Goal: Information Seeking & Learning: Learn about a topic

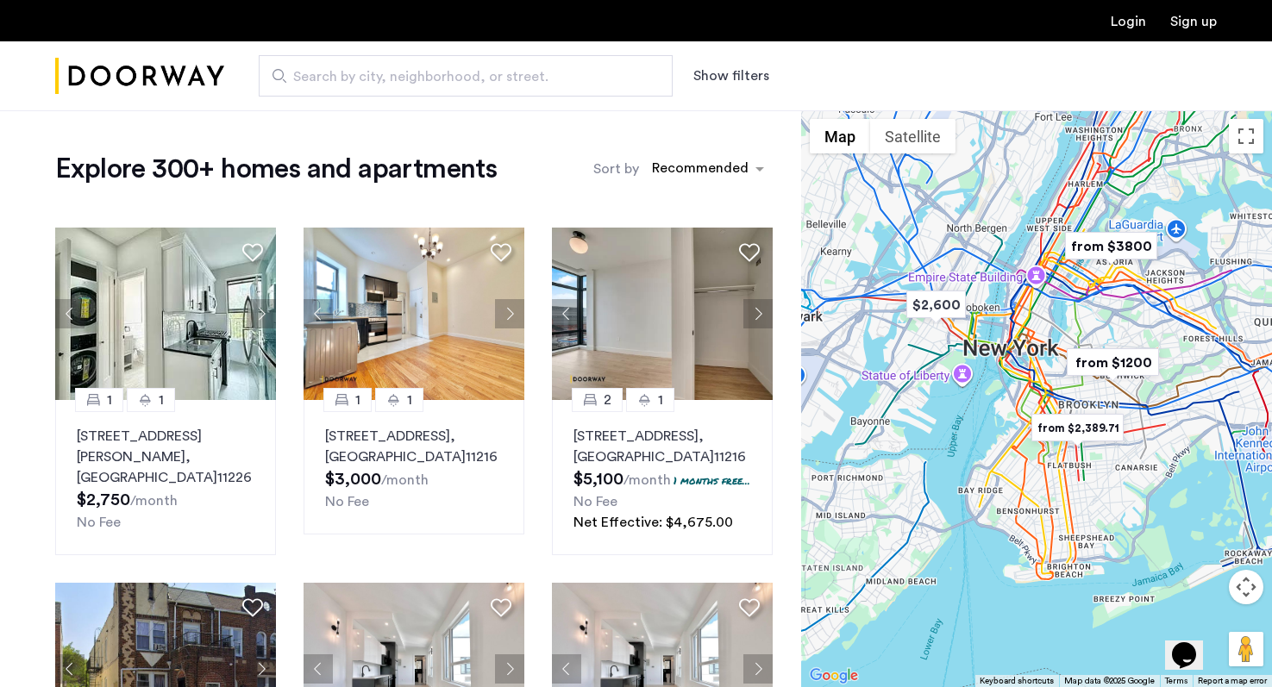
click at [773, 74] on div "Show filters" at bounding box center [748, 76] width 110 height 21
click at [748, 75] on button "Show filters" at bounding box center [731, 76] width 76 height 21
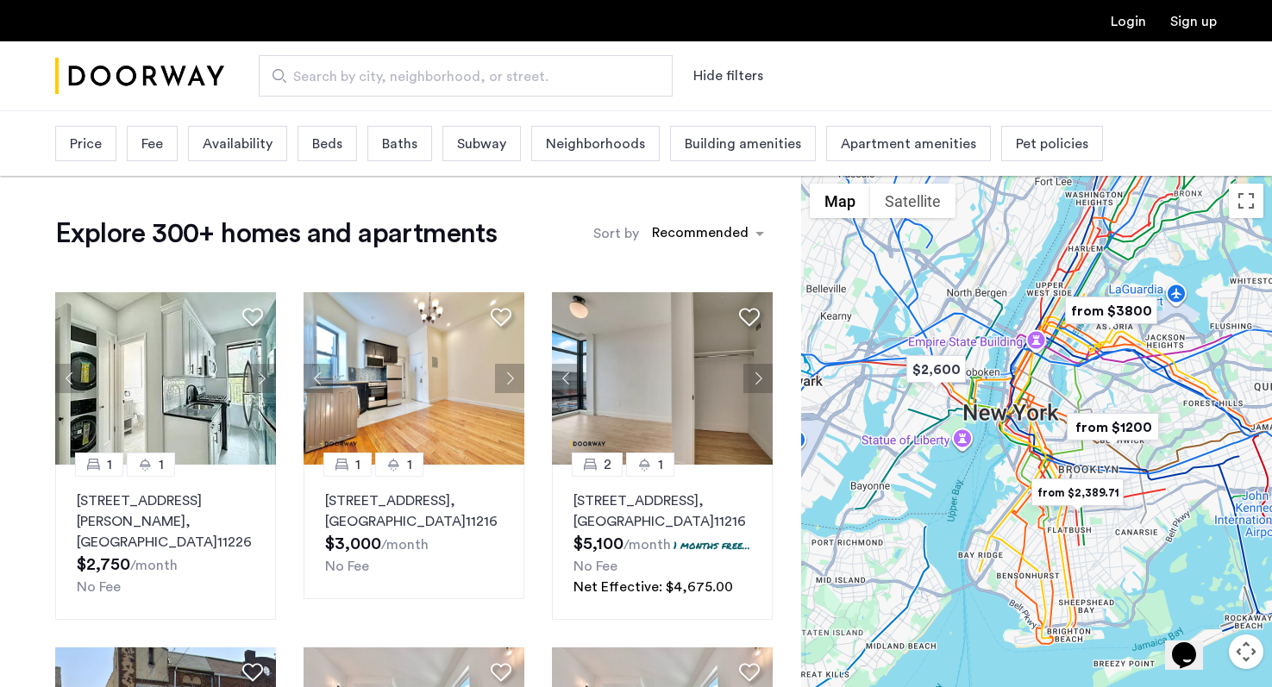
click at [453, 144] on div "Subway" at bounding box center [481, 143] width 78 height 35
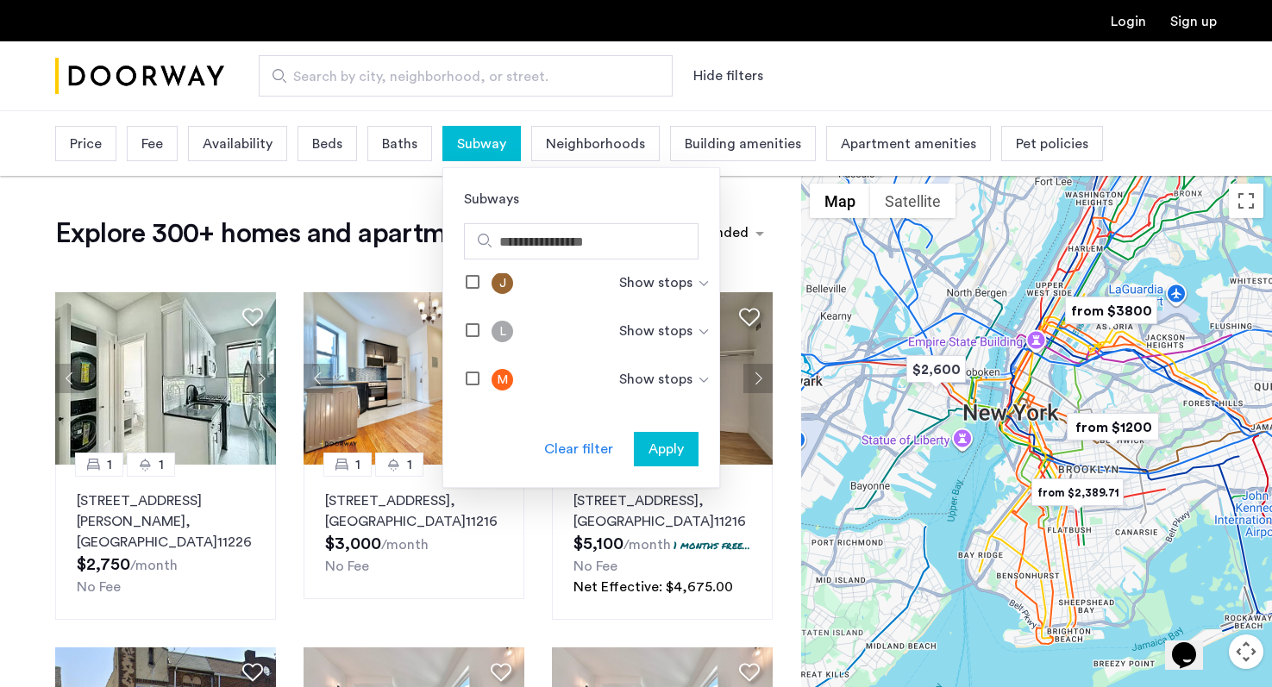
scroll to position [788, 0]
click at [655, 445] on span "Apply" at bounding box center [666, 449] width 35 height 21
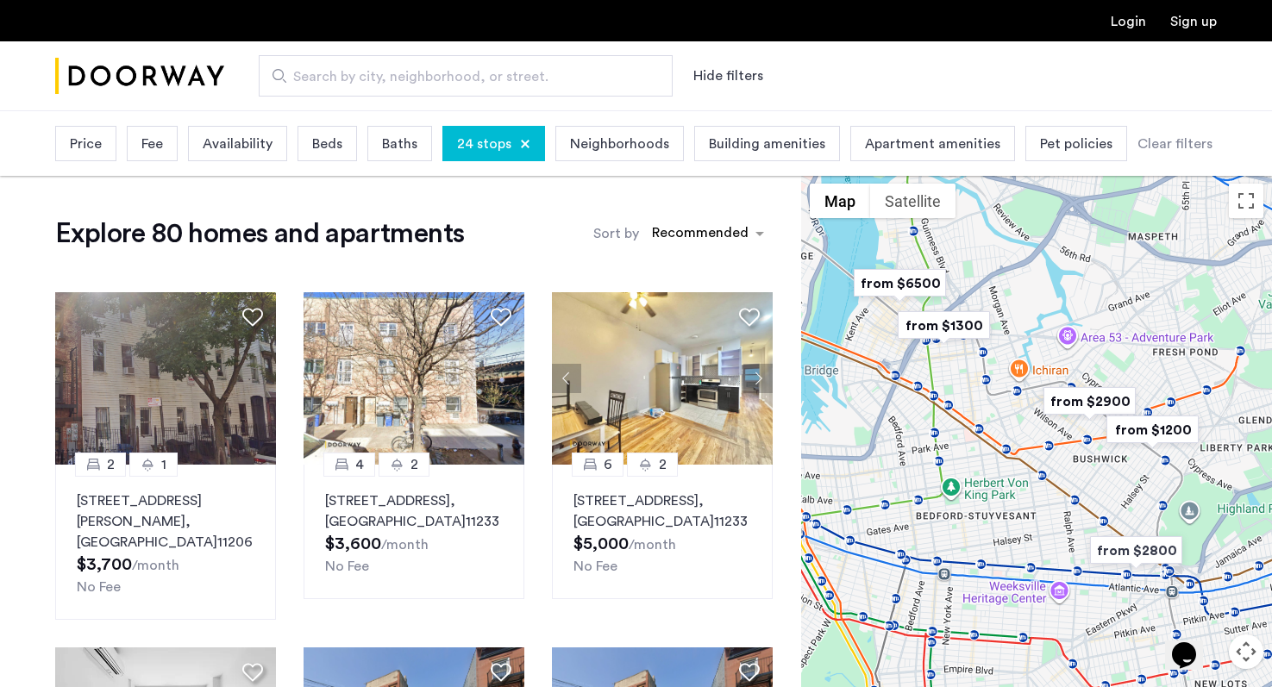
click at [345, 145] on div "Beds" at bounding box center [328, 143] width 60 height 35
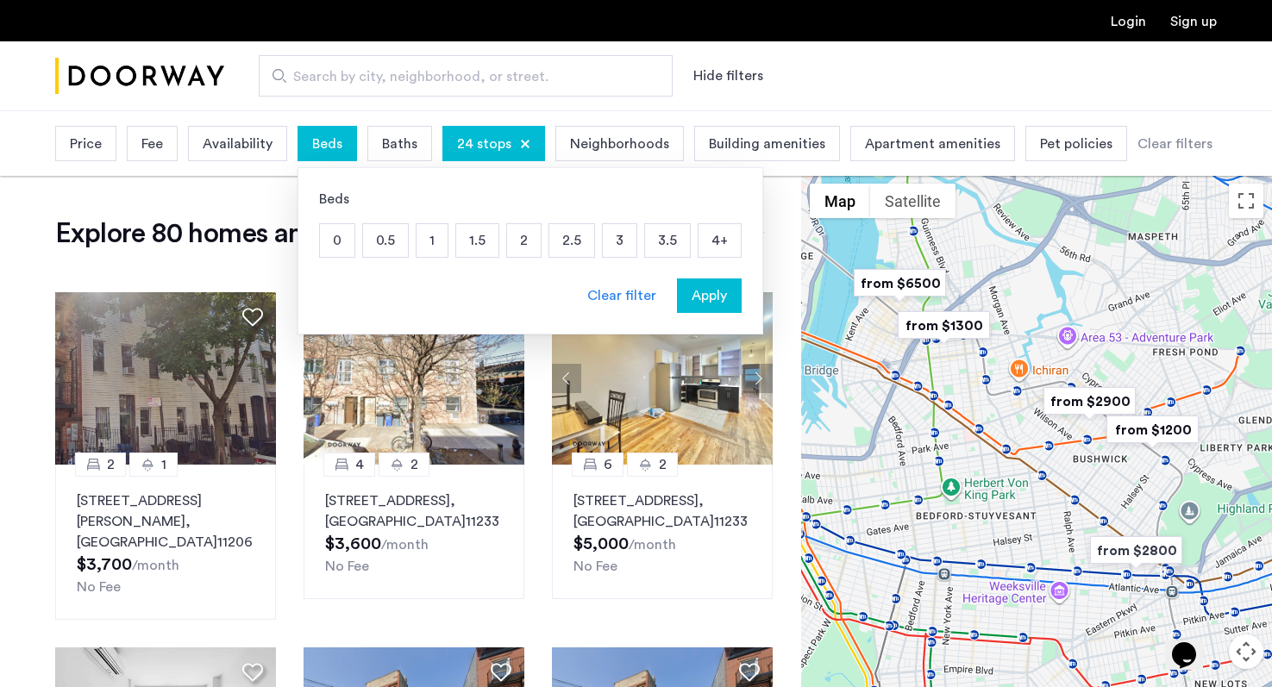
click at [507, 244] on p "2" at bounding box center [524, 240] width 34 height 33
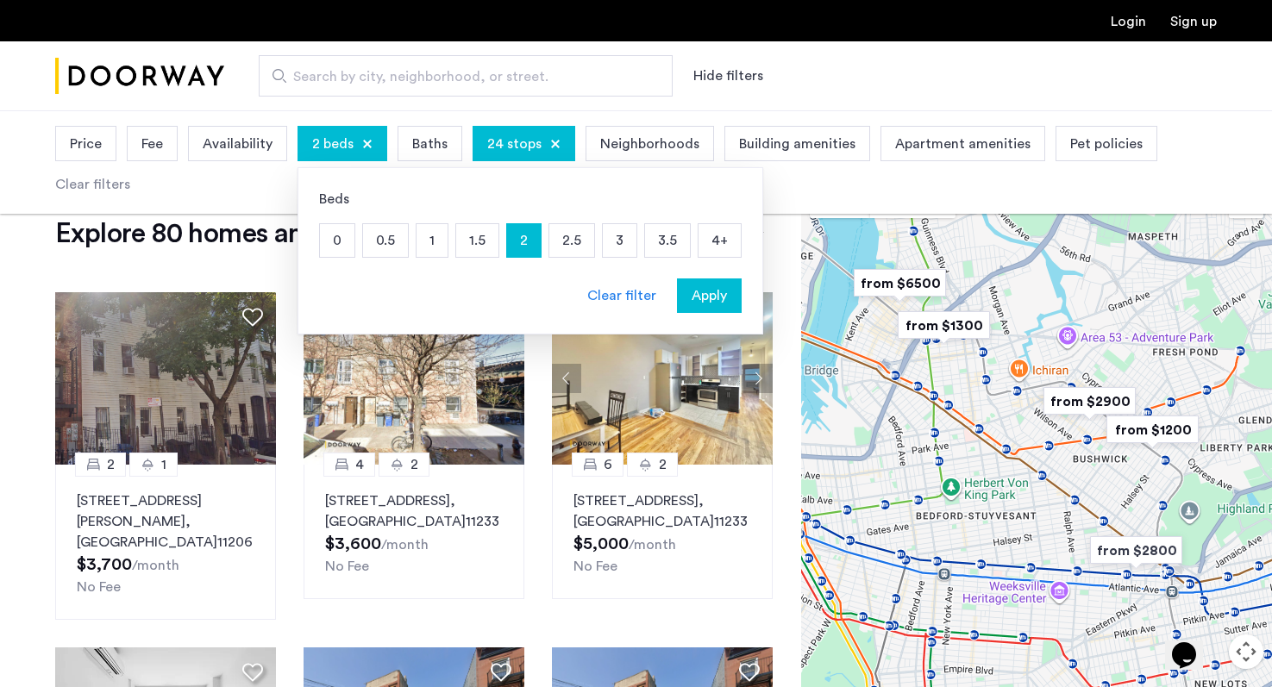
click at [572, 248] on p "2.5" at bounding box center [571, 240] width 45 height 33
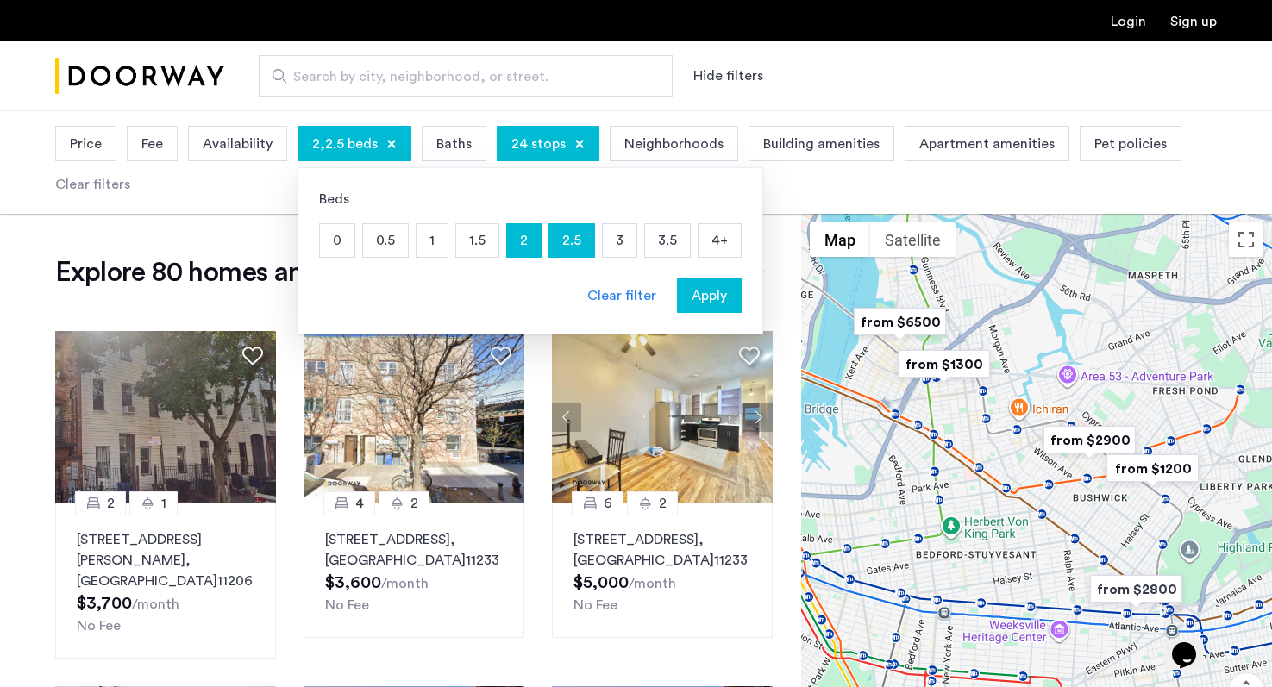
click at [606, 241] on p "3" at bounding box center [620, 240] width 34 height 33
click at [702, 280] on button "Apply" at bounding box center [709, 296] width 65 height 34
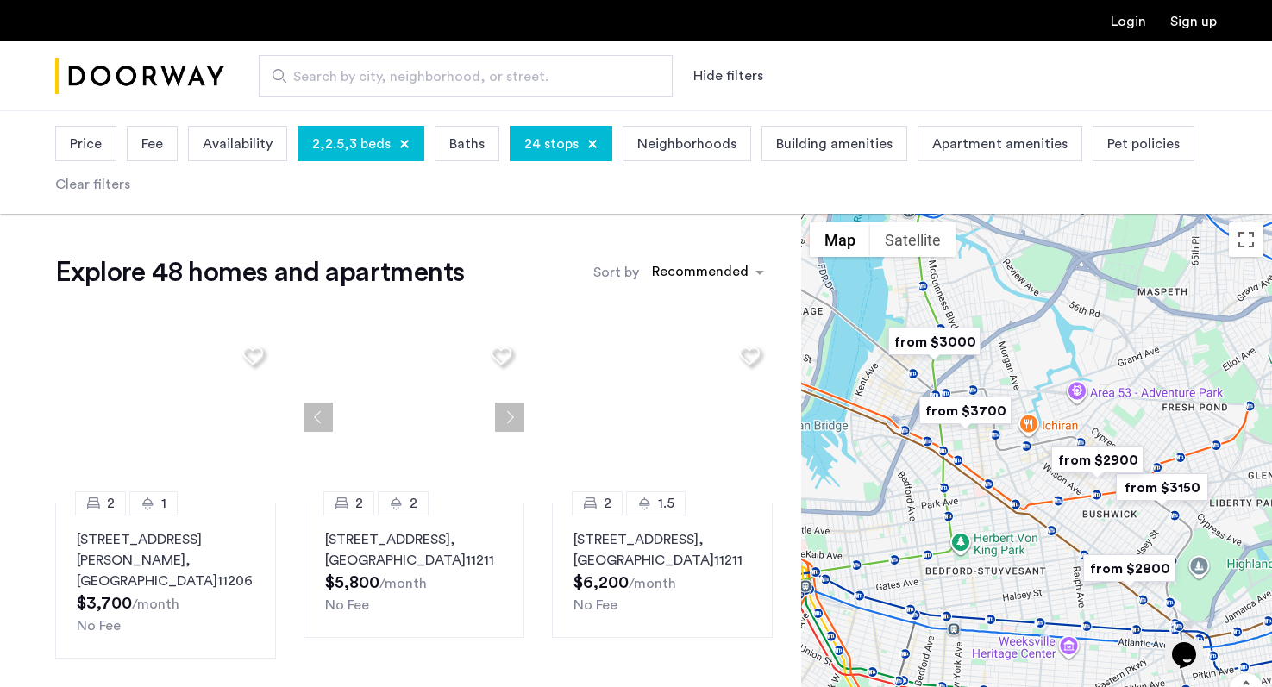
click at [702, 288] on div "Sort by Recommended" at bounding box center [682, 272] width 179 height 34
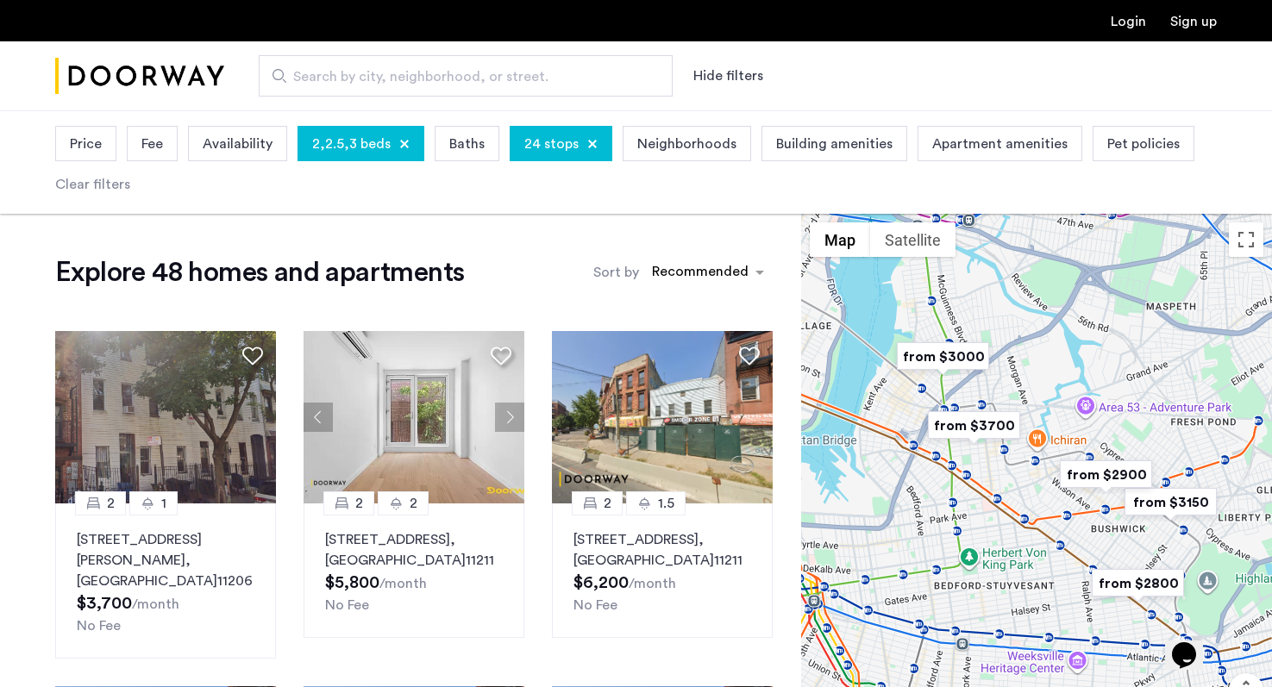
click at [88, 147] on span "Price" at bounding box center [86, 144] width 32 height 21
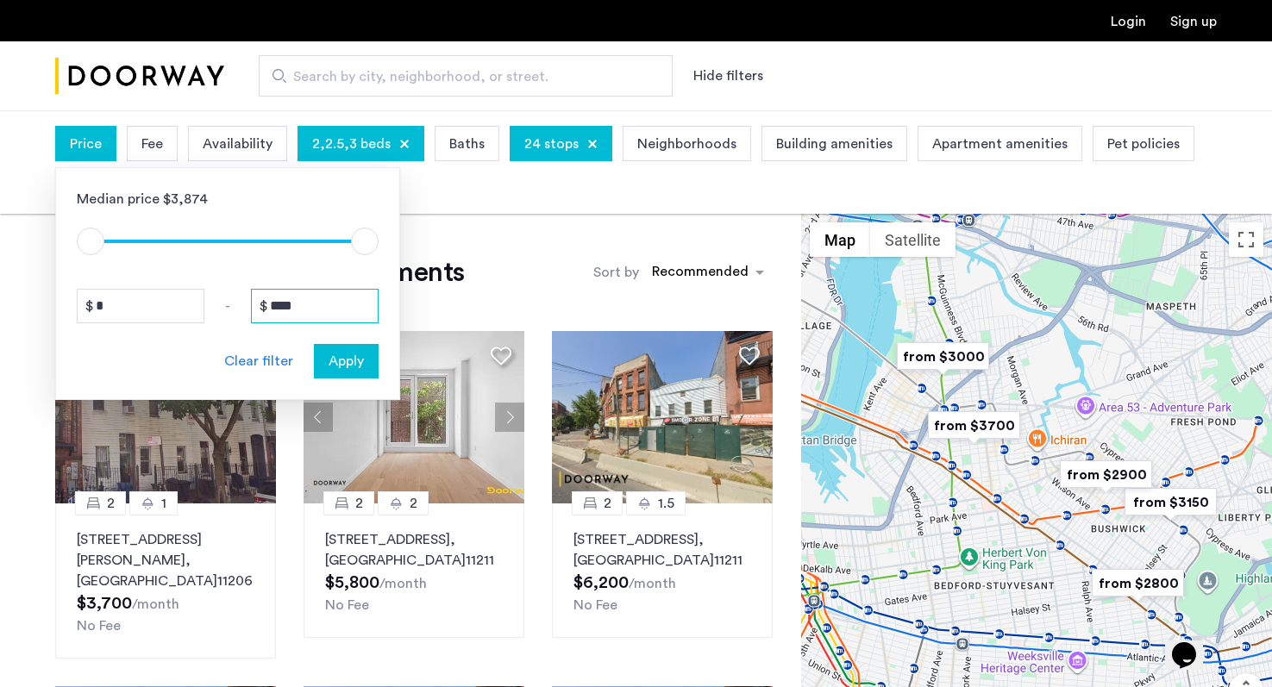
drag, startPoint x: 305, startPoint y: 308, endPoint x: 268, endPoint y: 305, distance: 37.2
click at [268, 305] on input "****" at bounding box center [315, 306] width 128 height 34
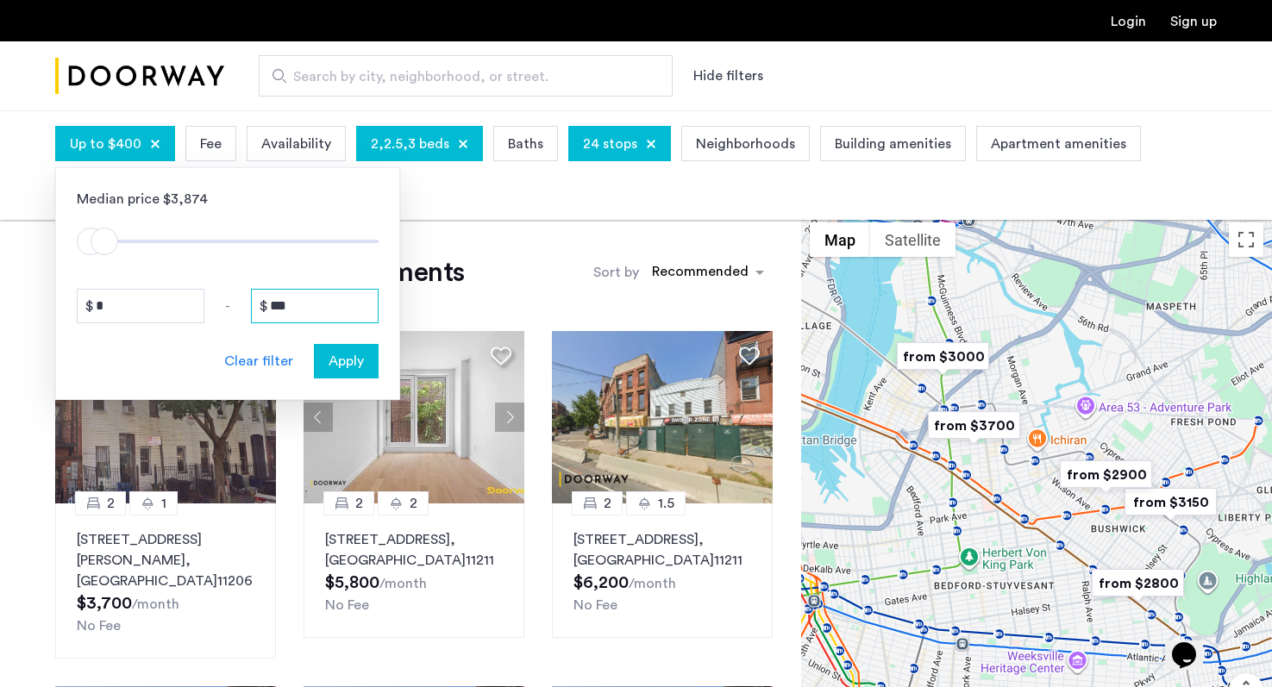
click at [313, 306] on input "***" at bounding box center [315, 306] width 128 height 34
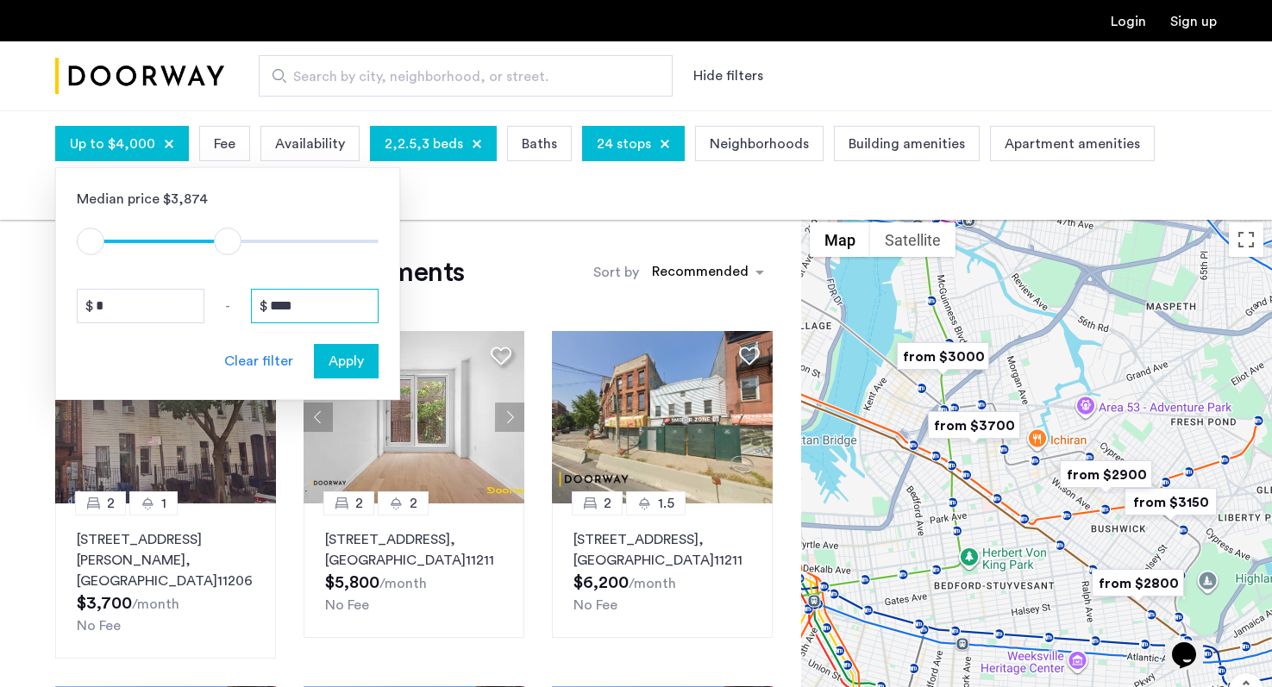
type input "****"
click at [345, 345] on button "Apply" at bounding box center [346, 361] width 65 height 34
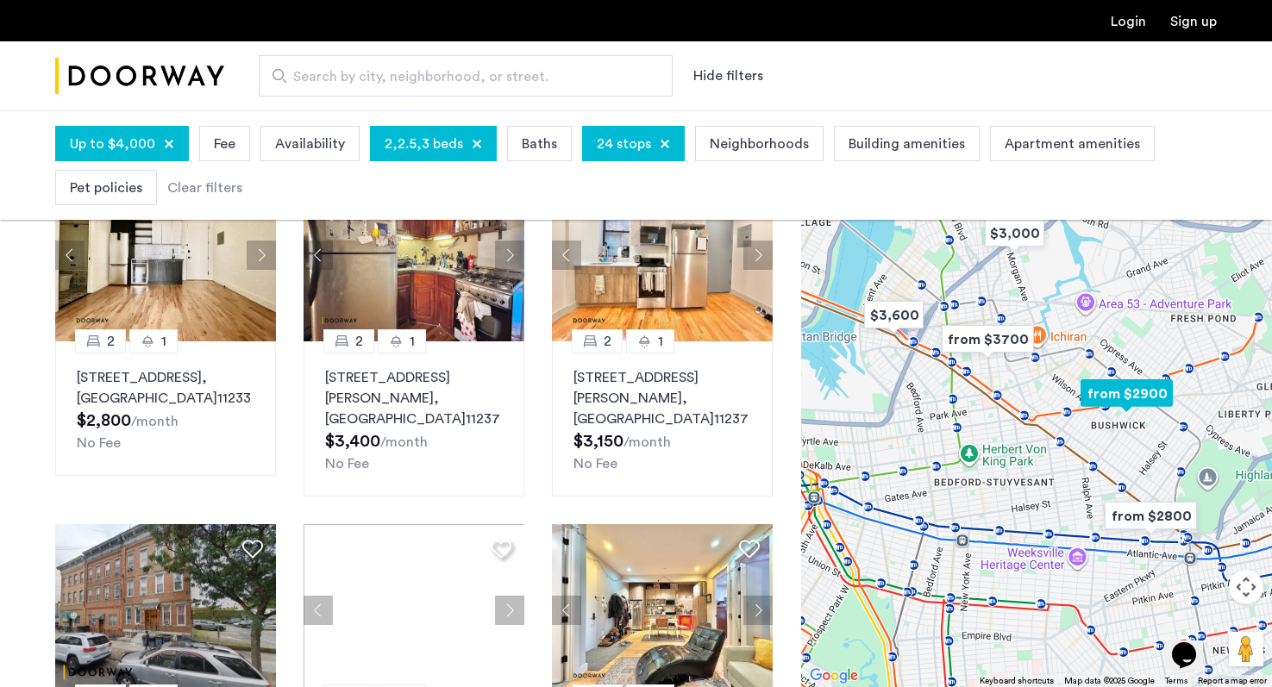
scroll to position [525, 0]
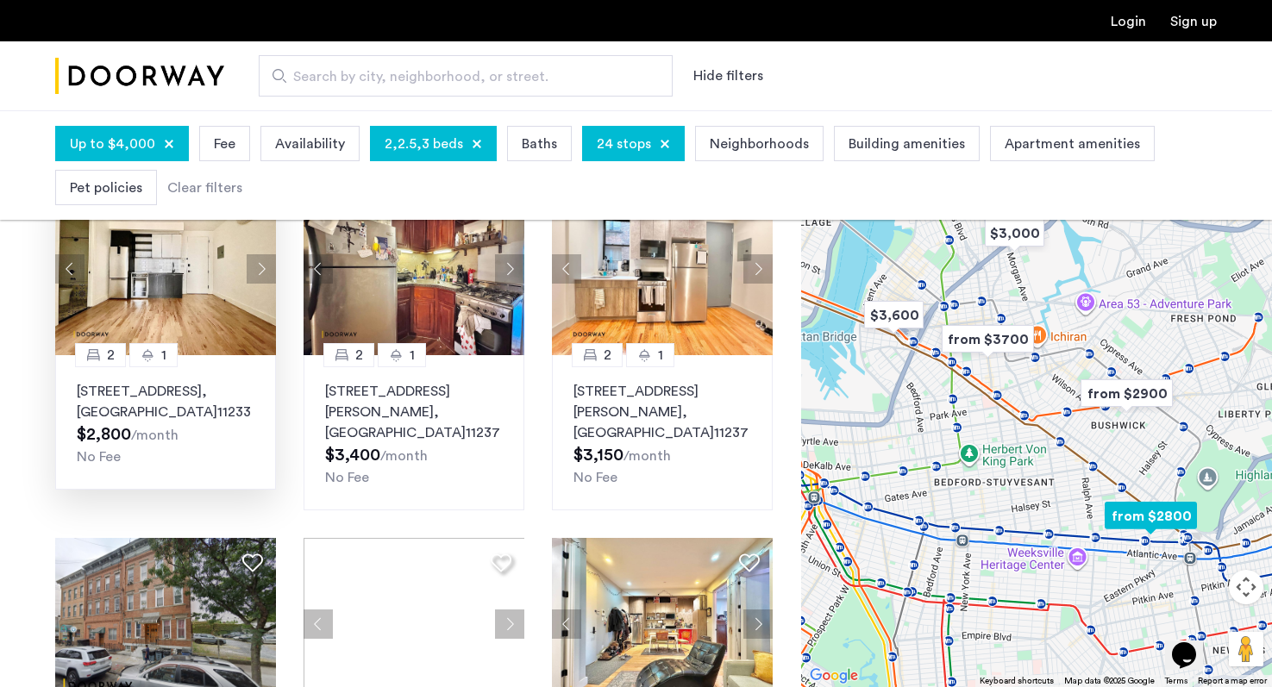
click at [173, 411] on p "1267 Herkimer Street, Unit 4F, Brooklyn , NY 11233" at bounding box center [166, 401] width 178 height 41
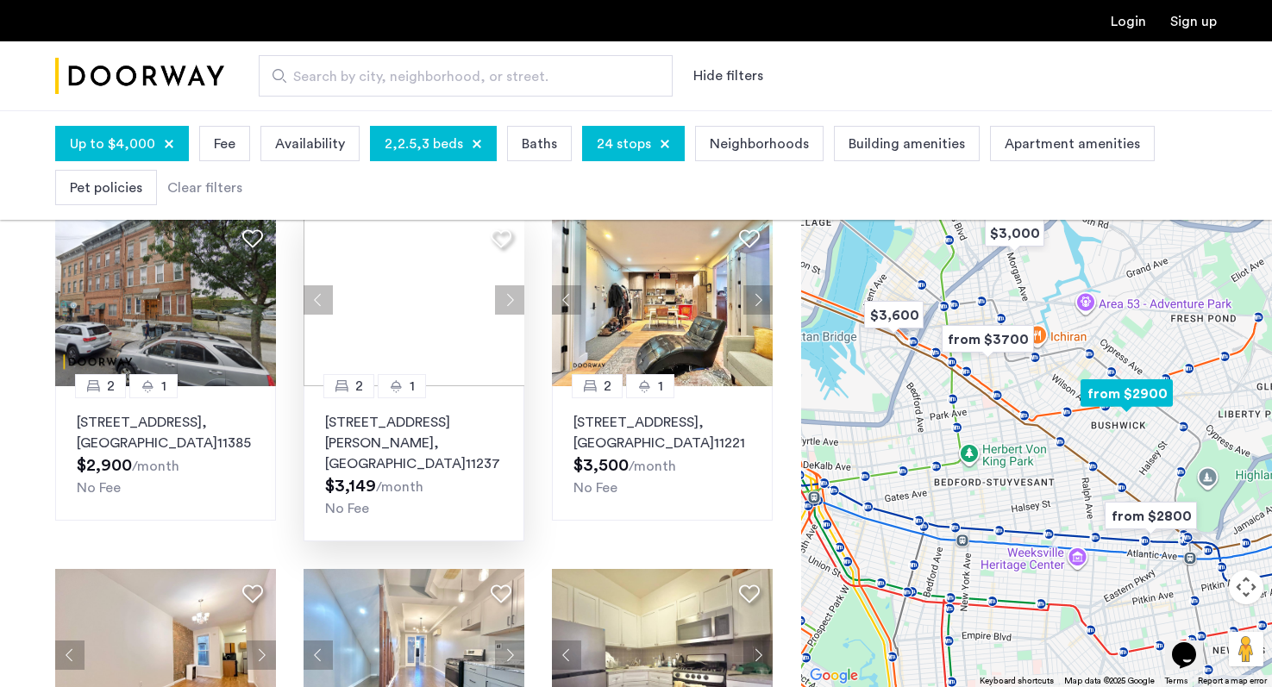
scroll to position [848, 0]
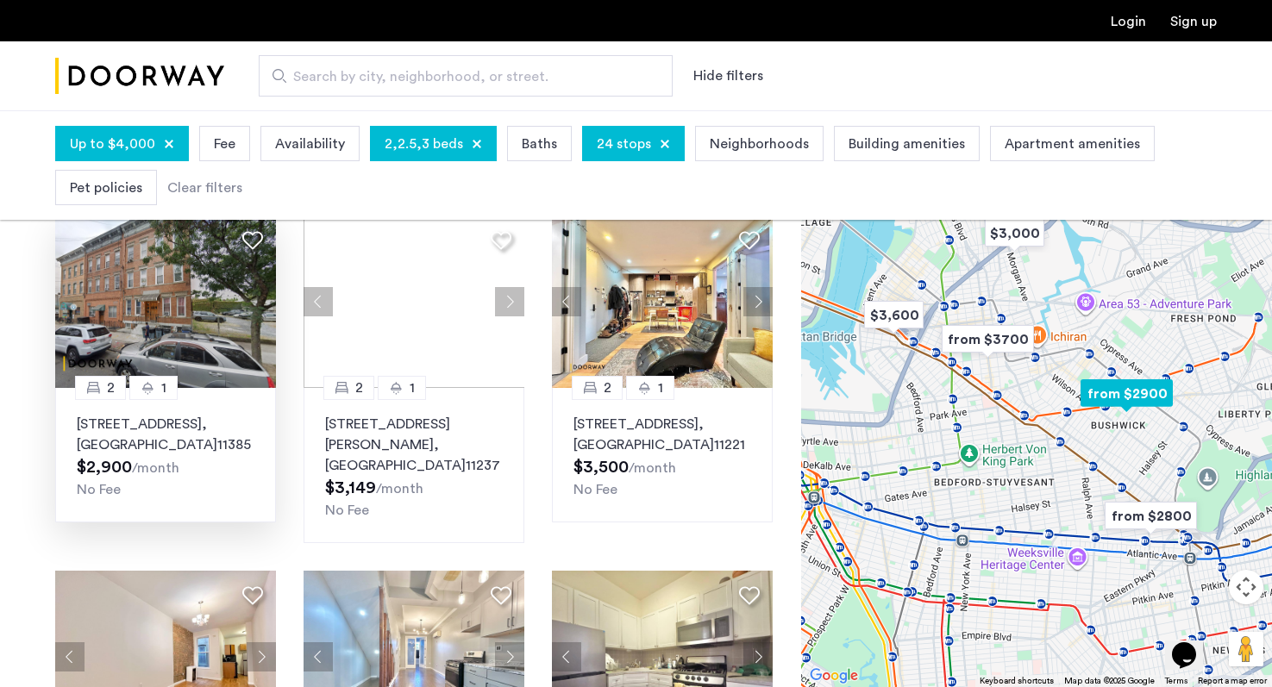
click at [197, 425] on span ", [GEOGRAPHIC_DATA]" at bounding box center [147, 434] width 141 height 34
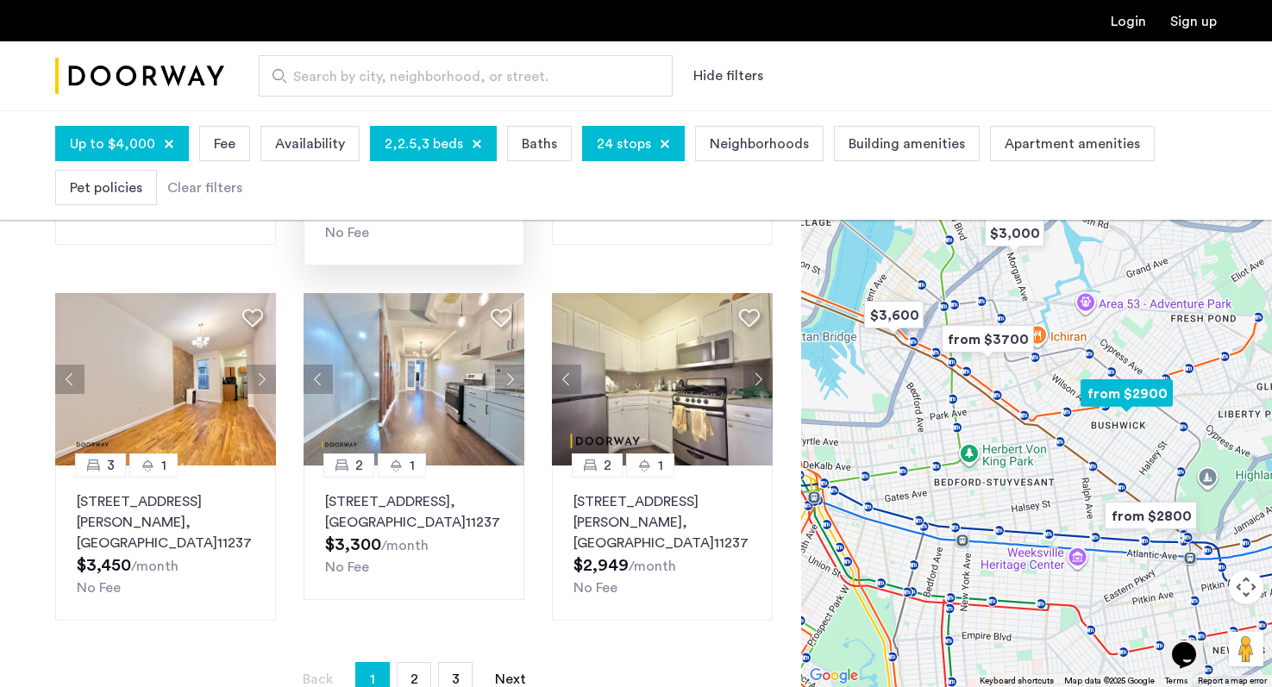
scroll to position [1144, 0]
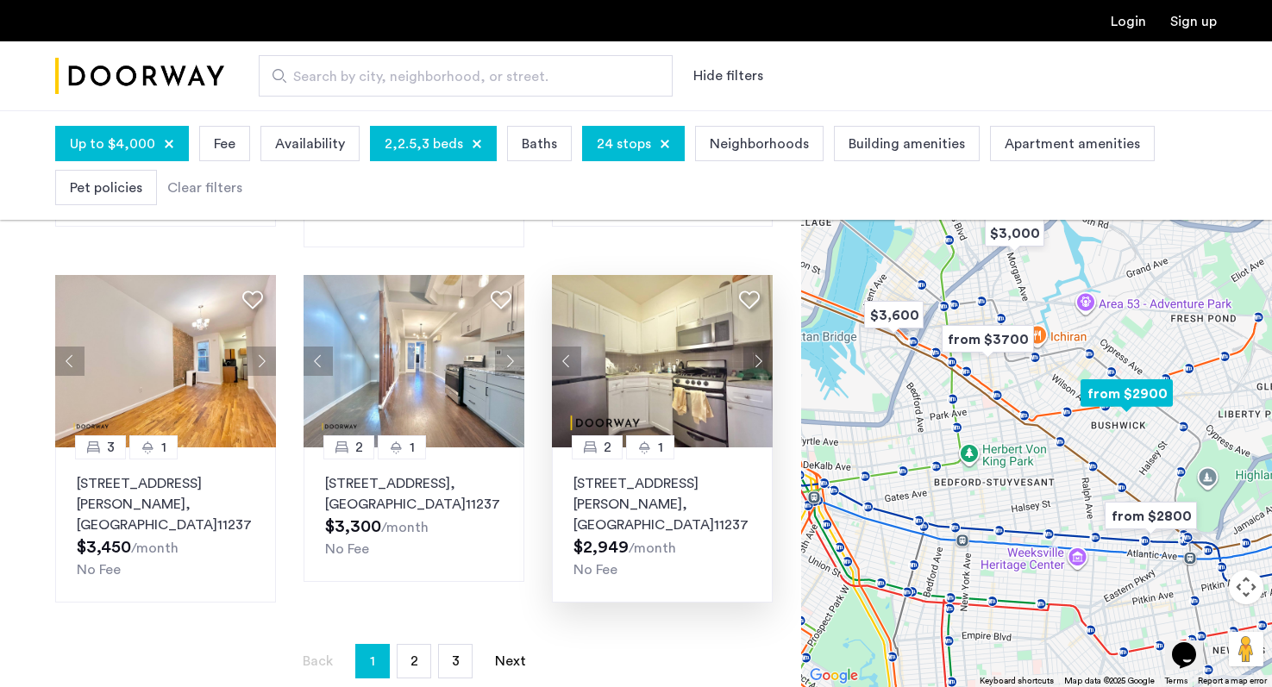
click at [679, 473] on p "290 Harman Street, Unit 1RR, Brooklyn , NY 11237" at bounding box center [663, 504] width 178 height 62
click at [415, 655] on span "2" at bounding box center [415, 662] width 8 height 14
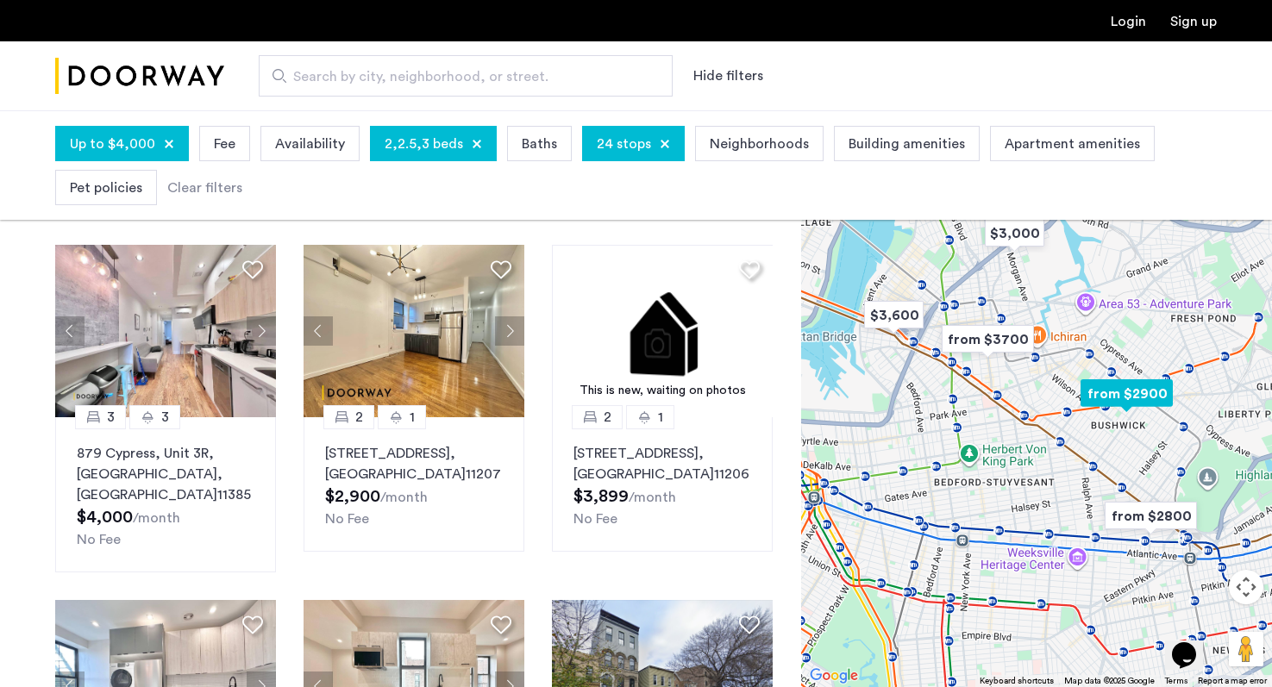
scroll to position [795, 0]
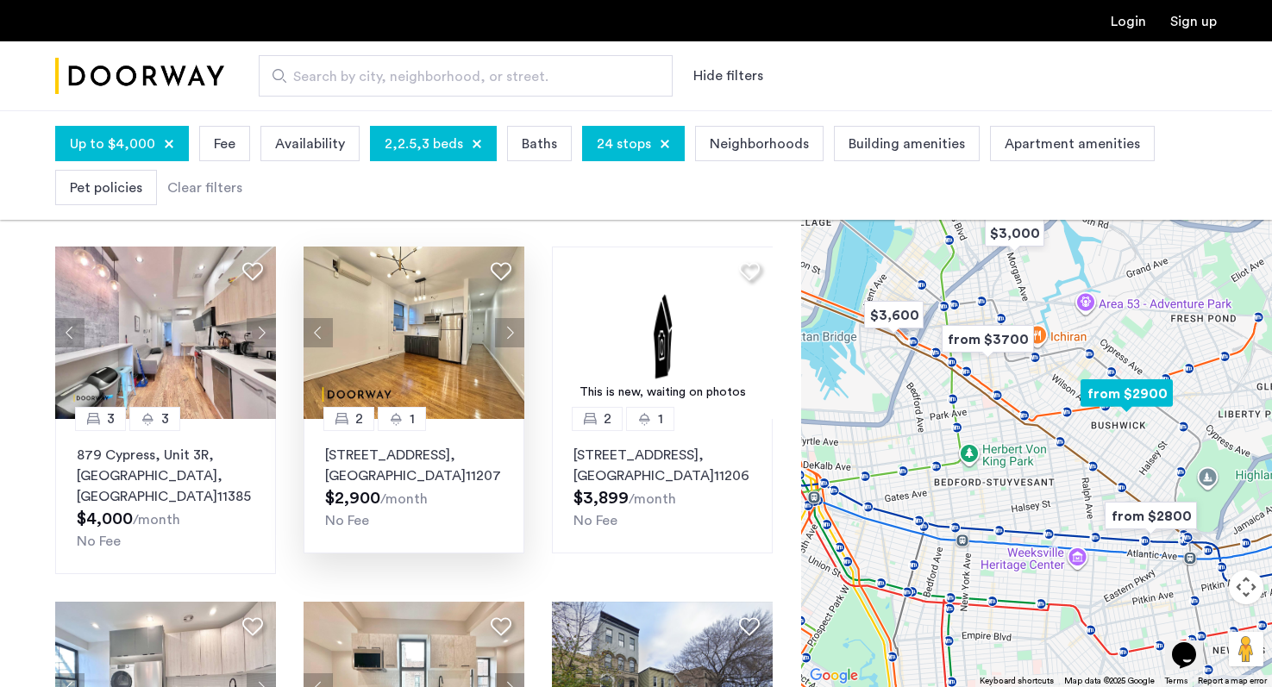
click at [433, 445] on p "74 Eldert Street, Unit A3, Brooklyn , NY 11207" at bounding box center [414, 465] width 178 height 41
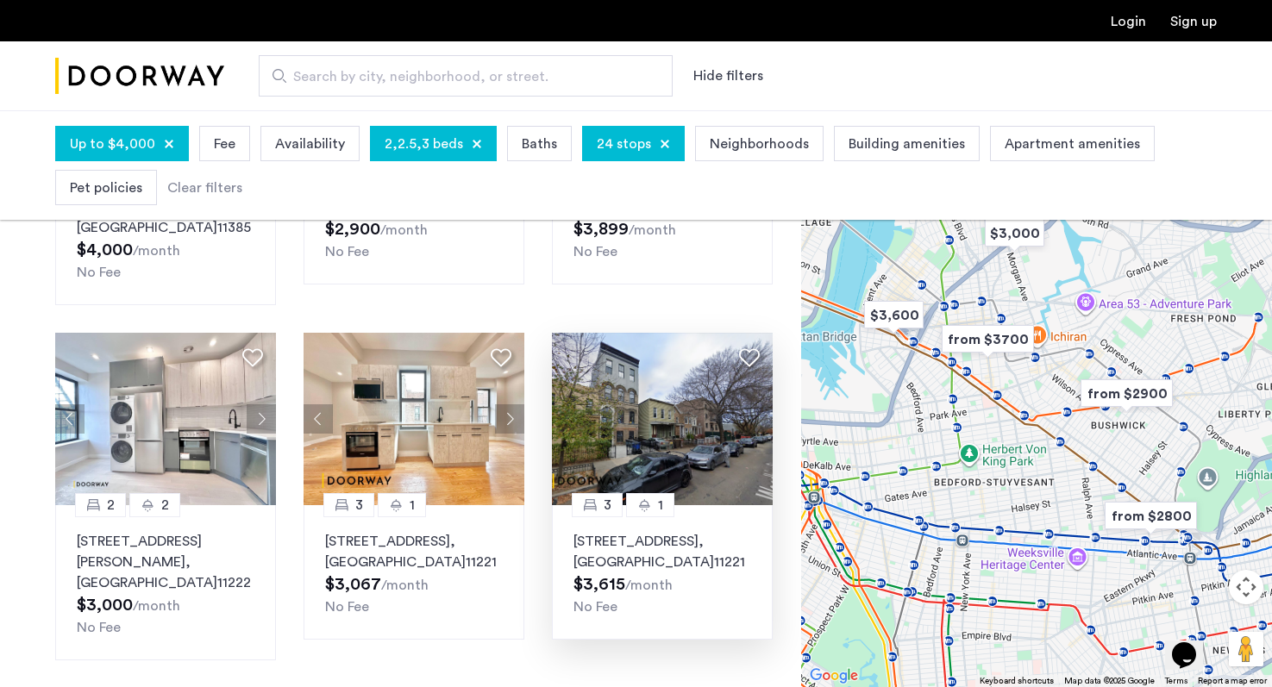
scroll to position [1074, 0]
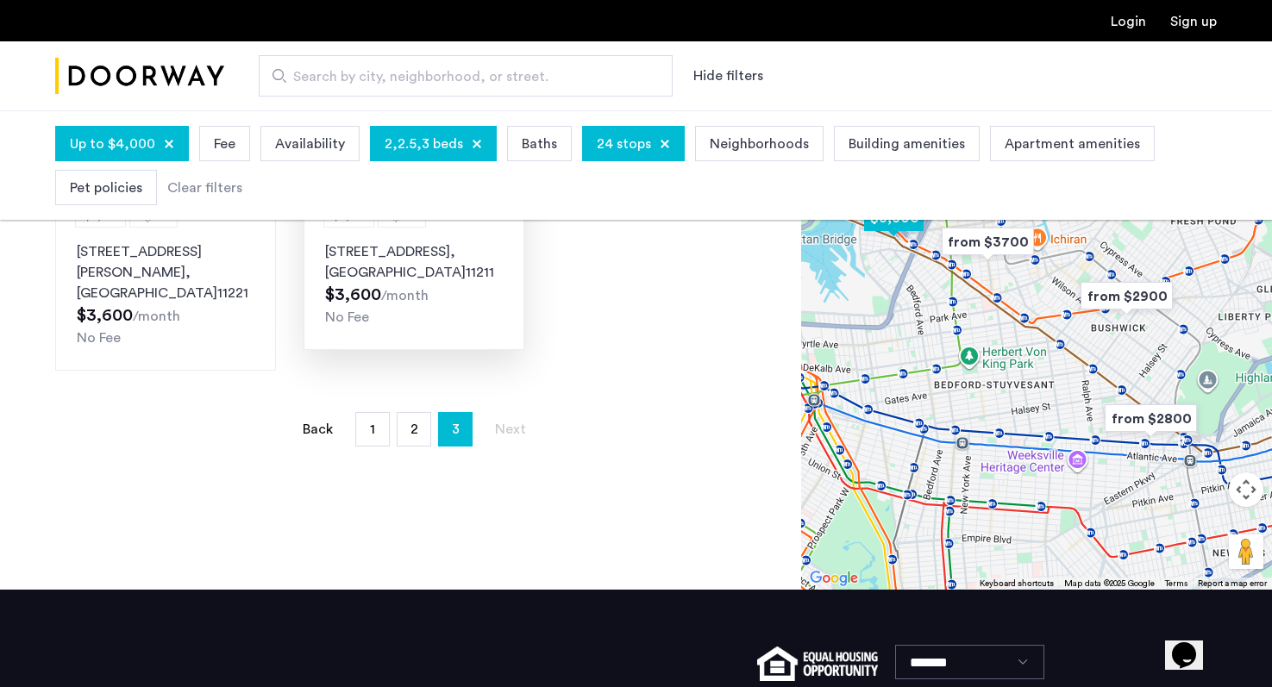
scroll to position [346, 0]
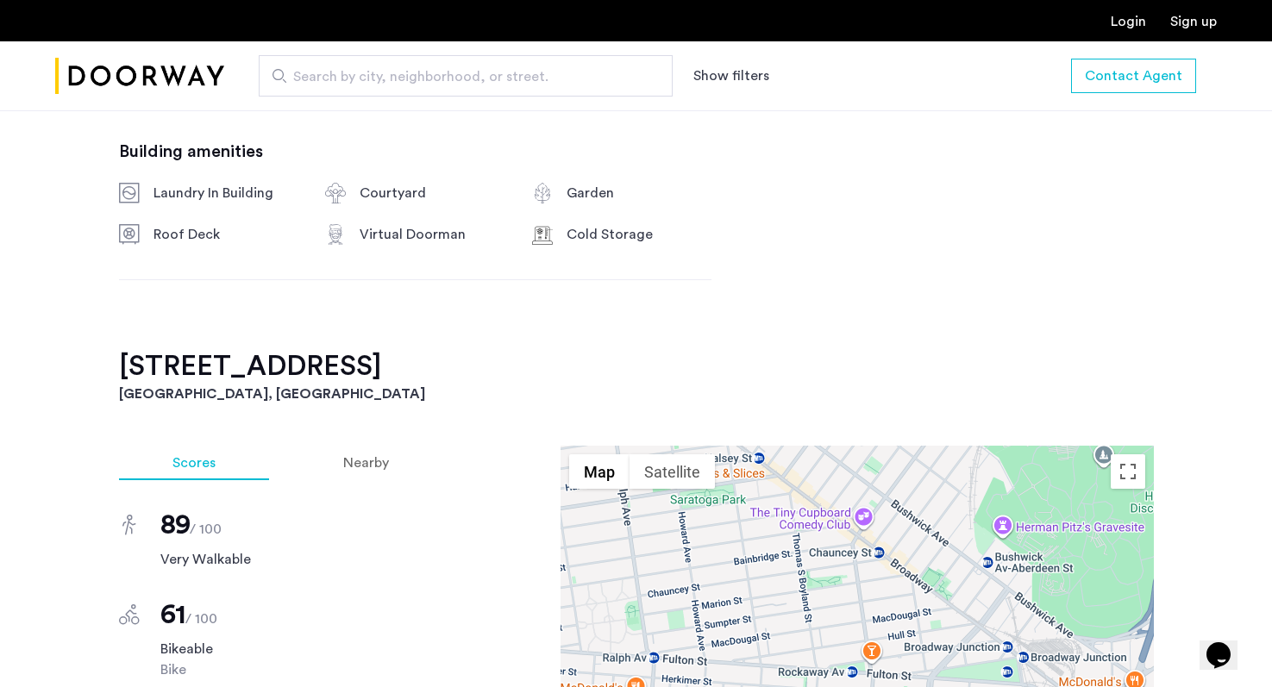
scroll to position [985, 0]
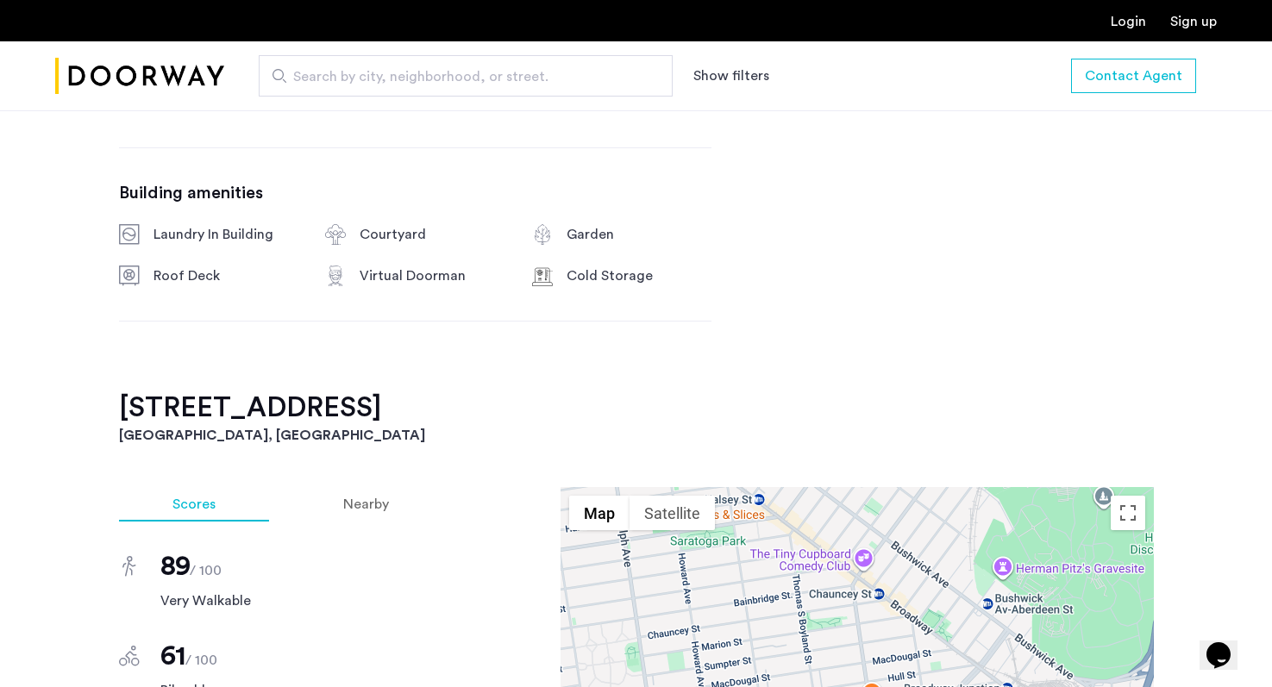
drag, startPoint x: 102, startPoint y: 413, endPoint x: 493, endPoint y: 416, distance: 391.6
click at [493, 416] on div "1267 Herkimer Street, Unit 4F Brooklyn, NY , 11233 $2,800 Monthly rent 2 Bedroo…" at bounding box center [636, 581] width 1087 height 1877
copy h2 "1267 Herkimer Street, Unit 4F"
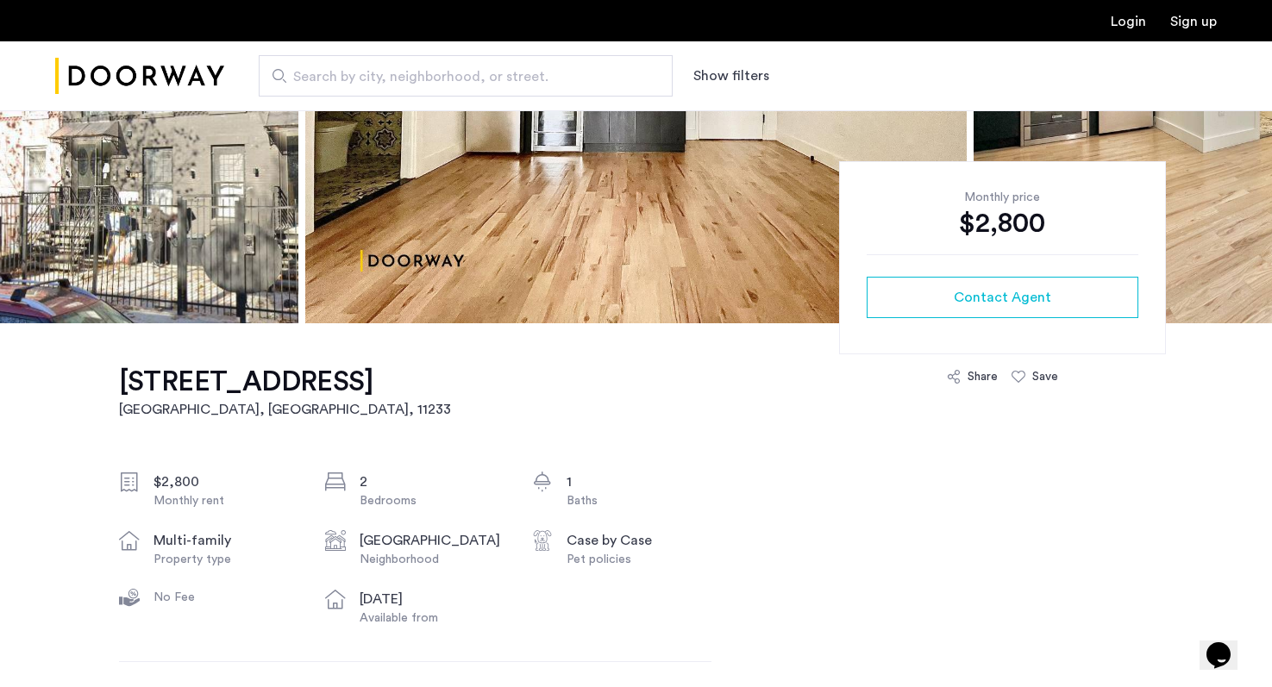
scroll to position [0, 0]
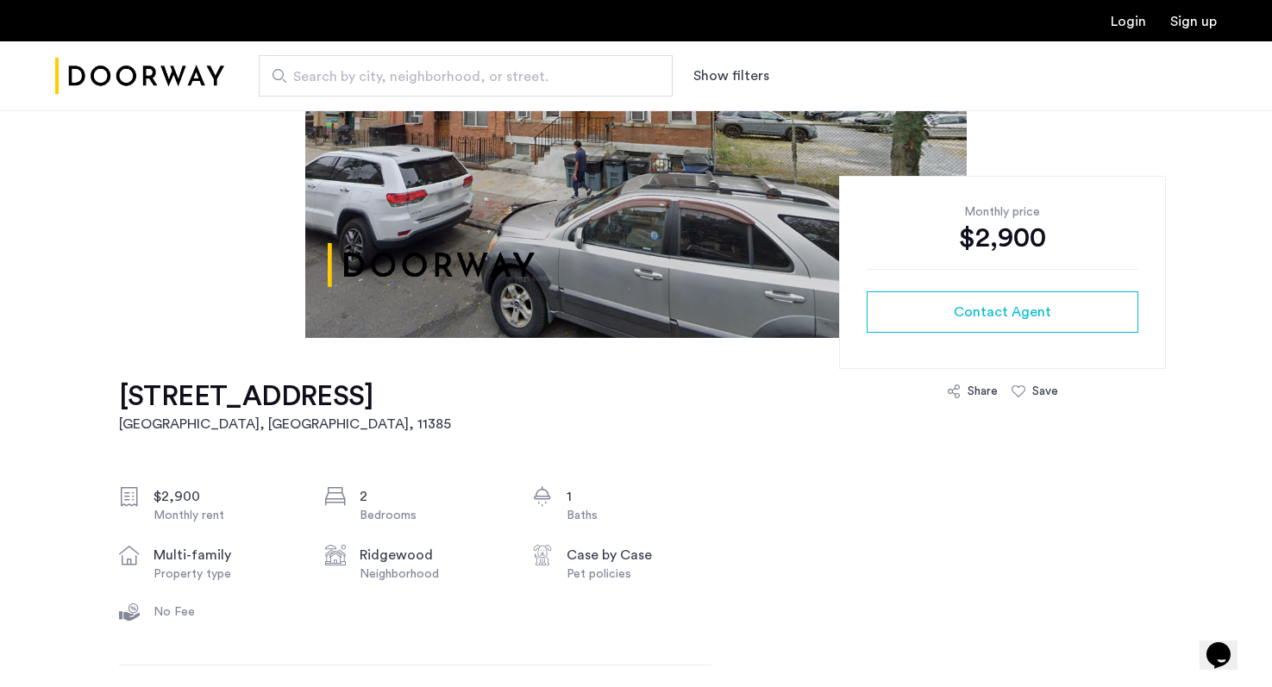
scroll to position [260, 0]
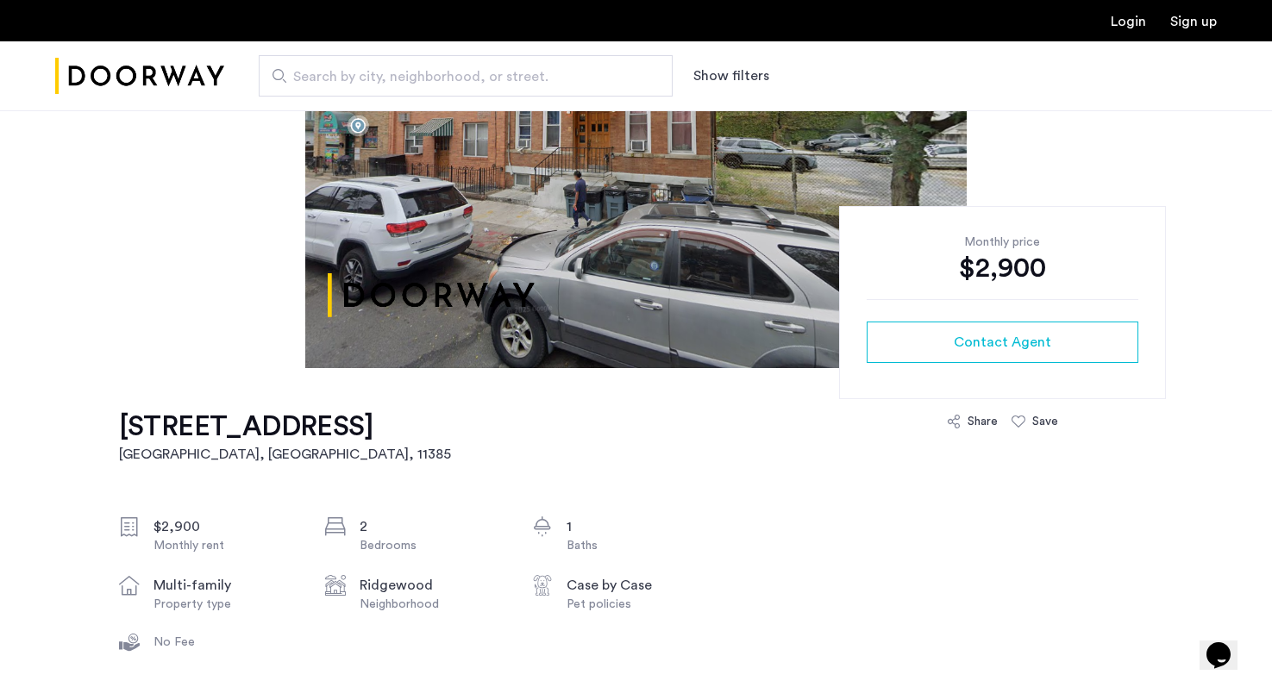
drag, startPoint x: 111, startPoint y: 427, endPoint x: 364, endPoint y: 418, distance: 252.9
copy h1 "4-55 Seneca Avenue"
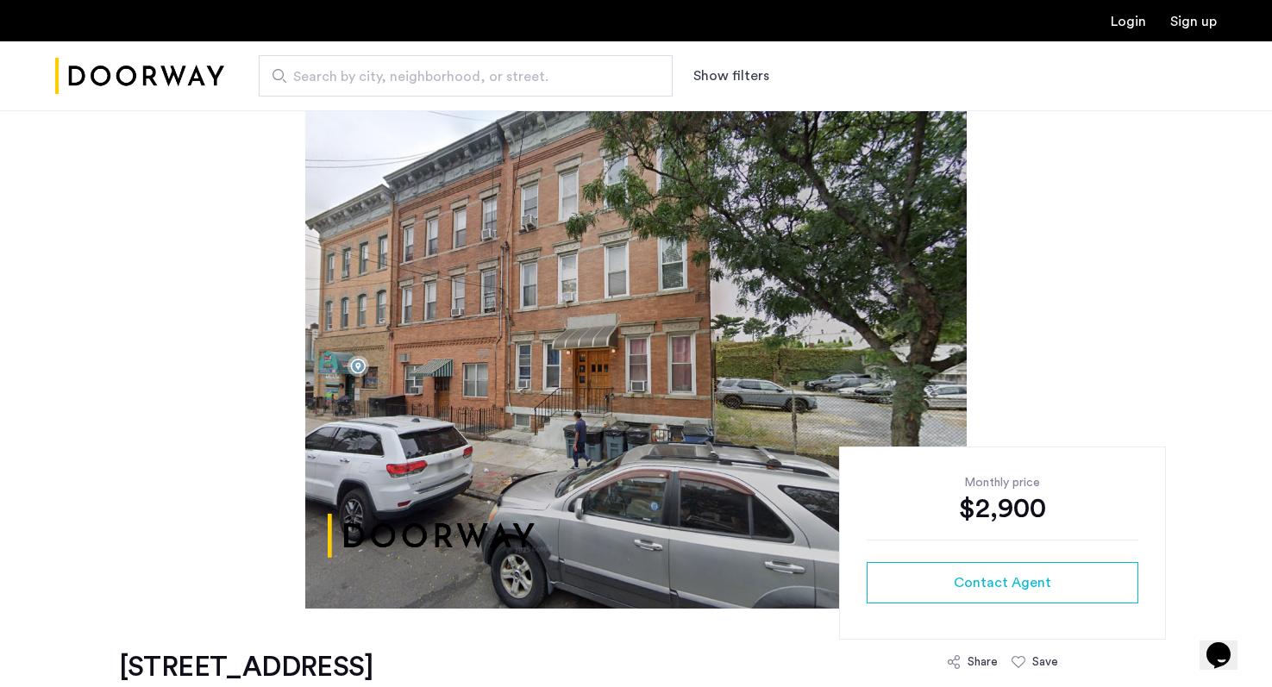
scroll to position [0, 0]
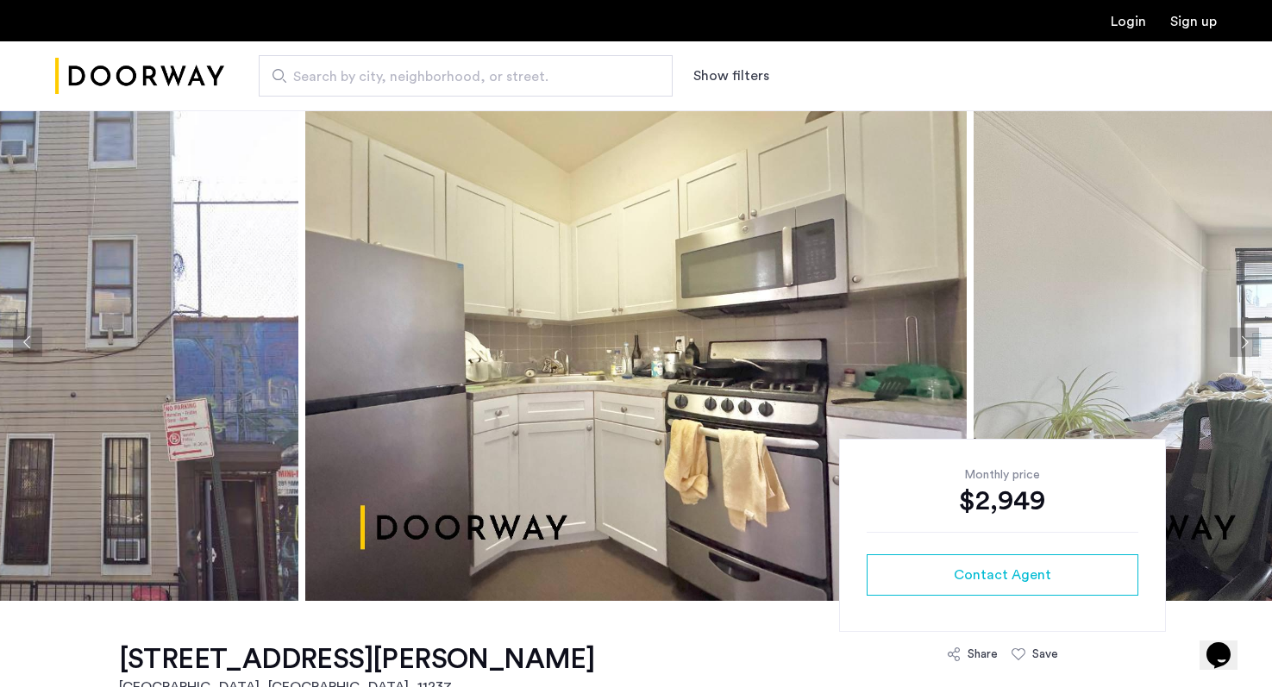
scroll to position [28, 0]
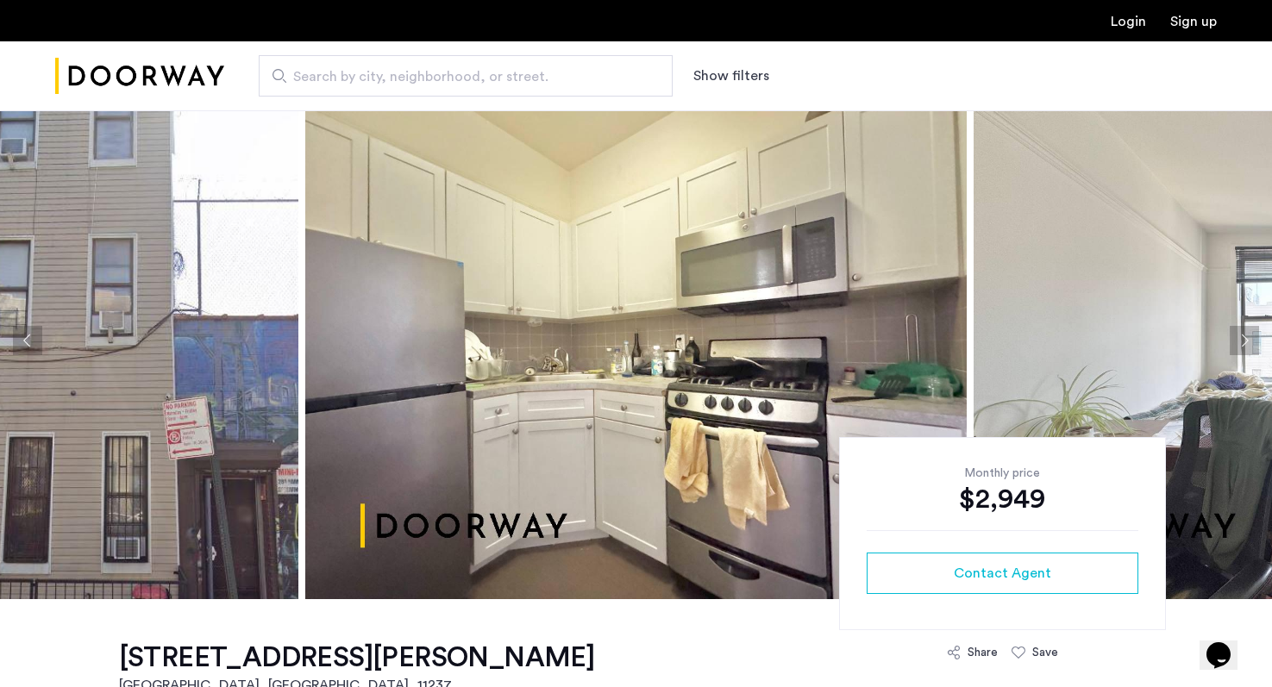
click at [1245, 334] on button "Next apartment" at bounding box center [1244, 340] width 29 height 29
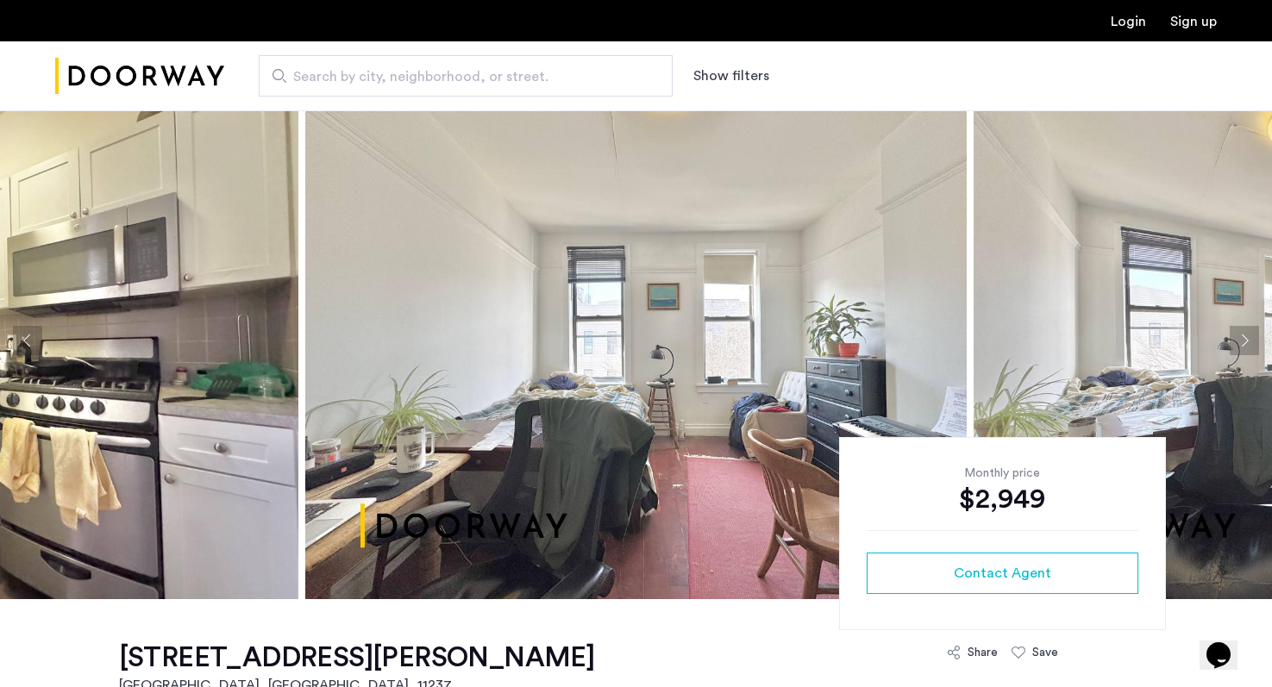
click at [1245, 334] on button "Next apartment" at bounding box center [1244, 340] width 29 height 29
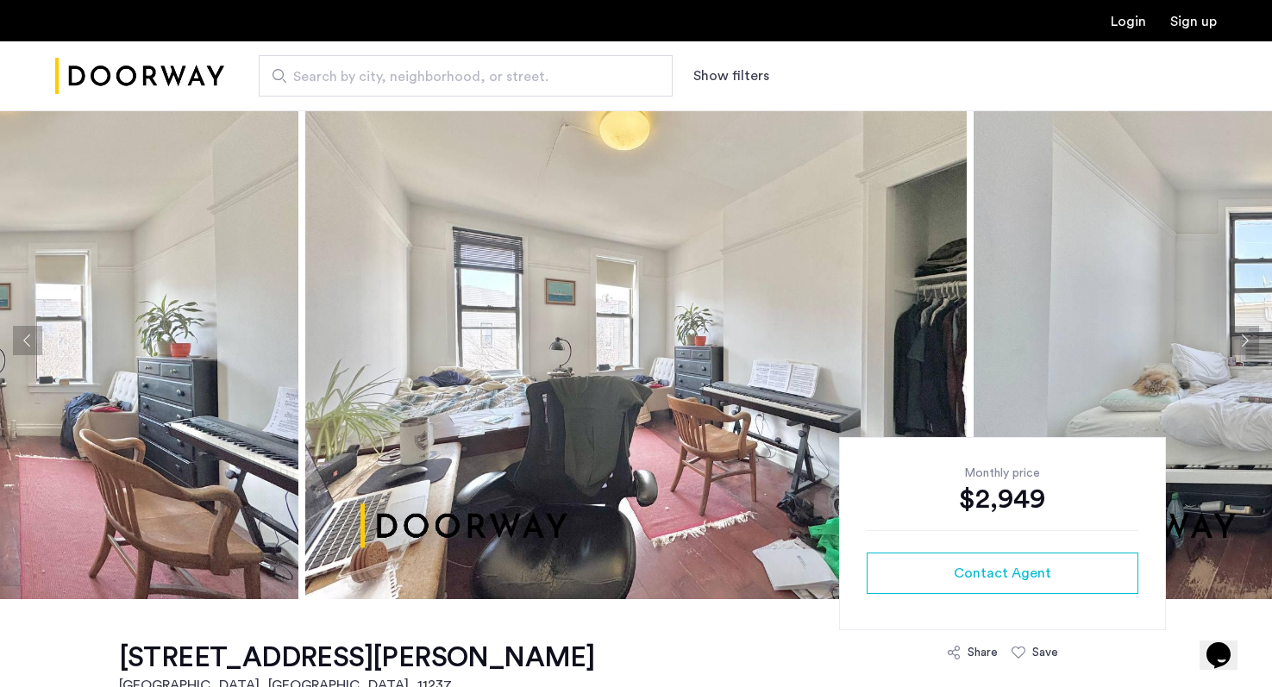
click at [1245, 334] on button "Next apartment" at bounding box center [1244, 340] width 29 height 29
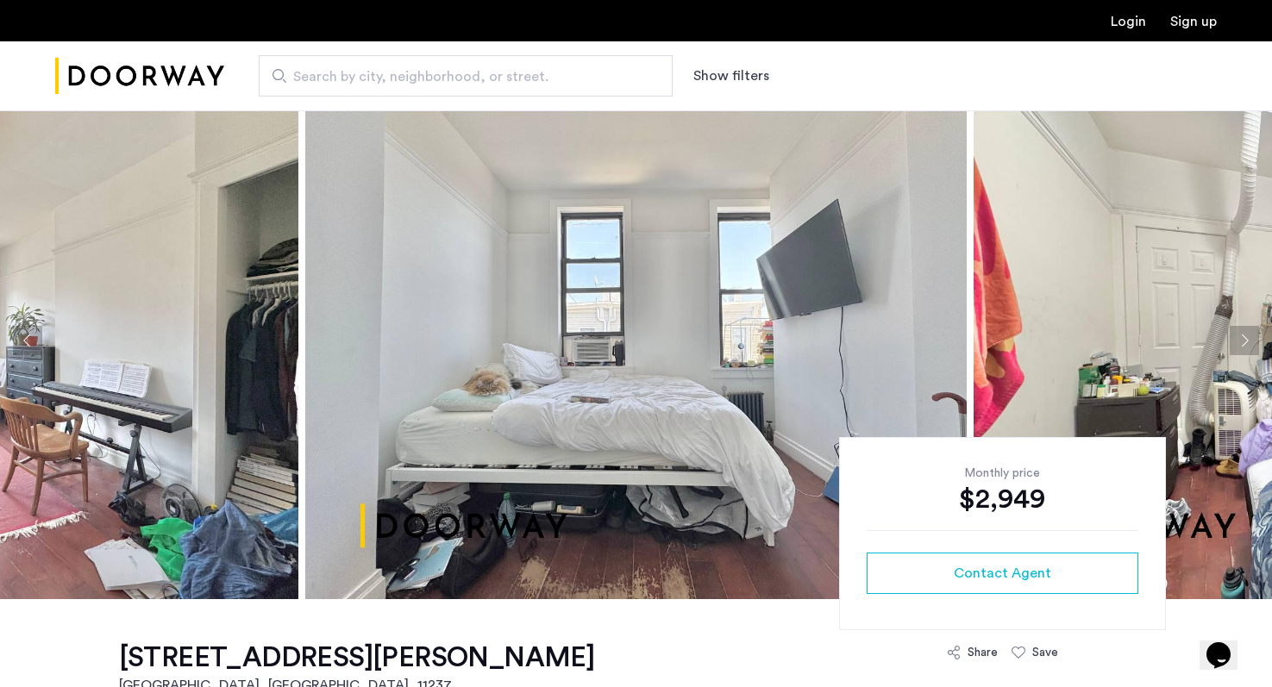
click at [1245, 334] on button "Next apartment" at bounding box center [1244, 340] width 29 height 29
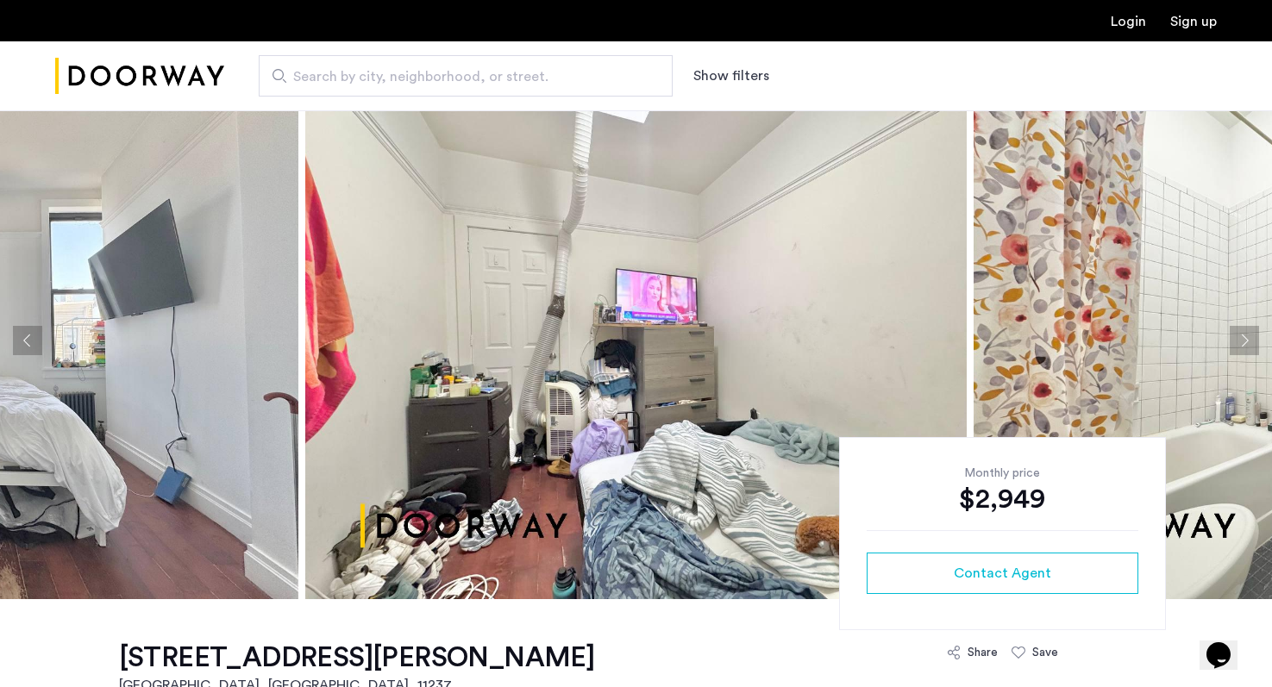
click at [1245, 334] on button "Next apartment" at bounding box center [1244, 340] width 29 height 29
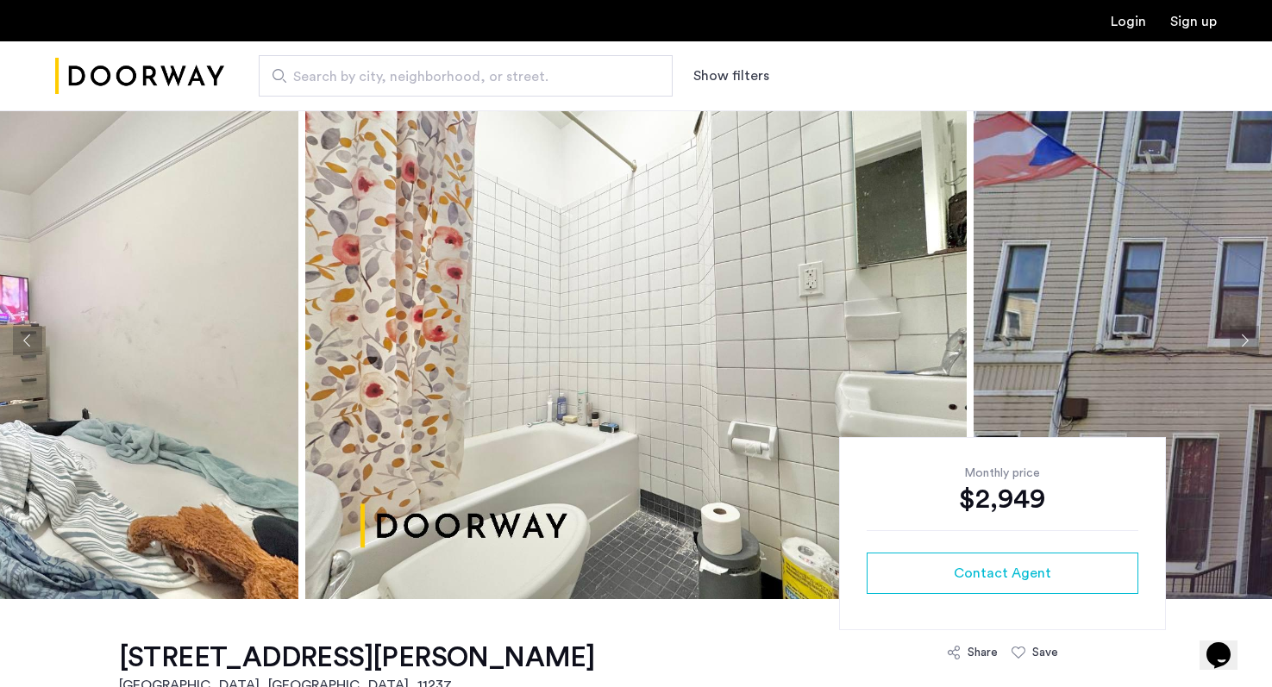
click at [36, 339] on button "Previous apartment" at bounding box center [27, 340] width 29 height 29
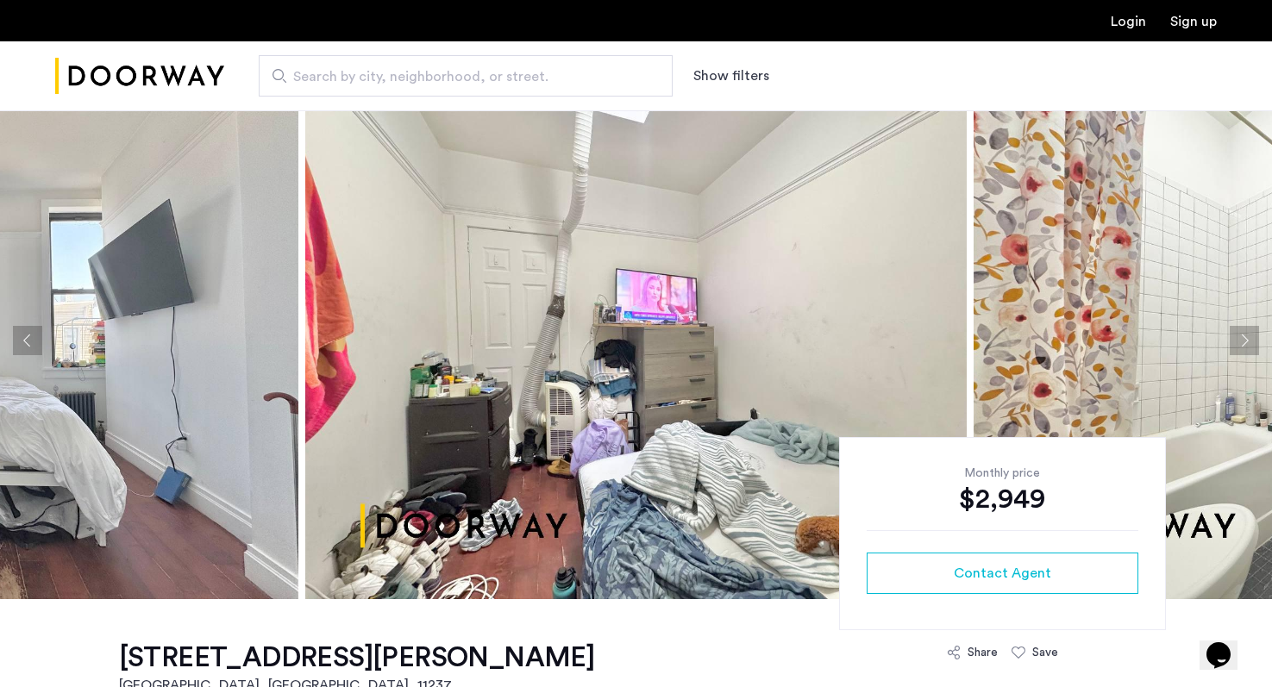
click at [1239, 332] on button "Next apartment" at bounding box center [1244, 340] width 29 height 29
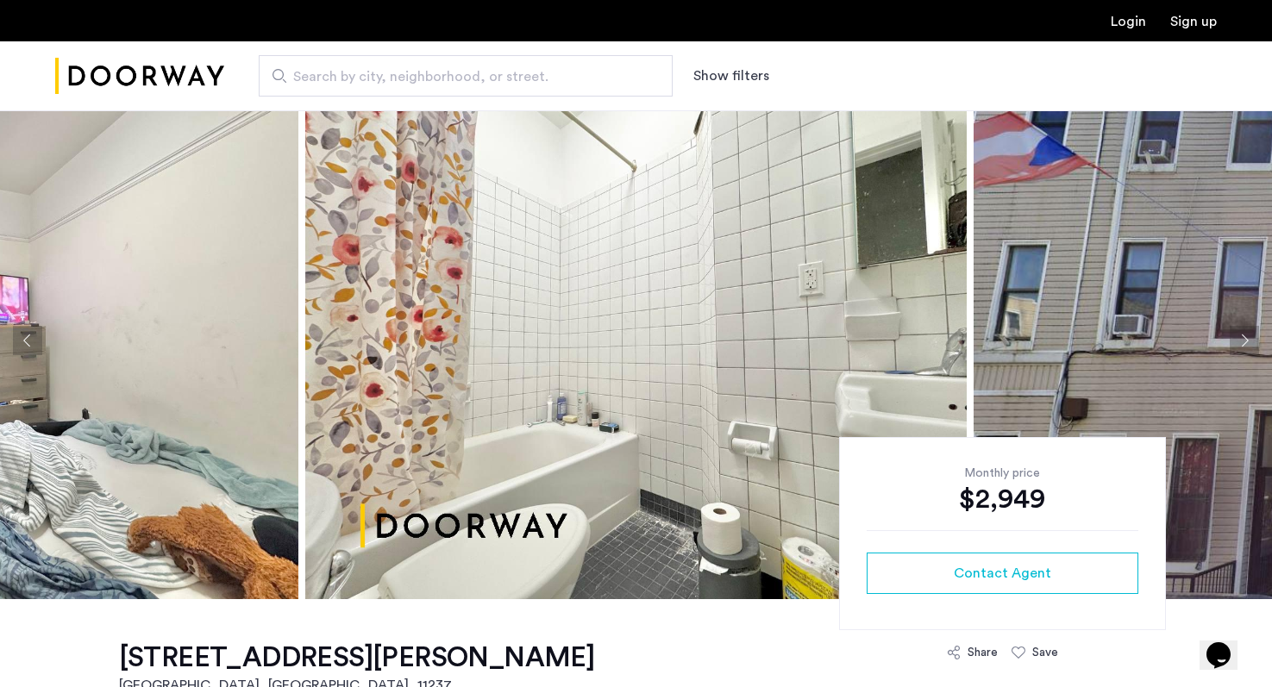
click at [1239, 333] on button "Next apartment" at bounding box center [1244, 340] width 29 height 29
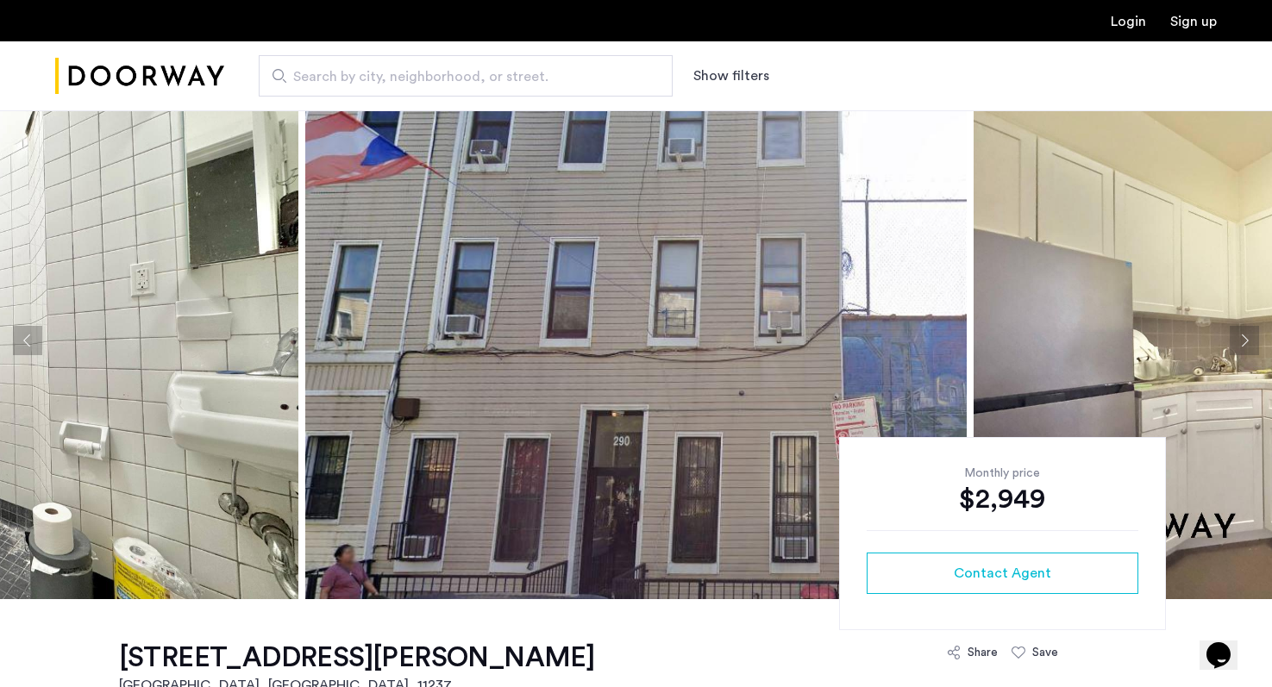
click at [1239, 333] on button "Next apartment" at bounding box center [1244, 340] width 29 height 29
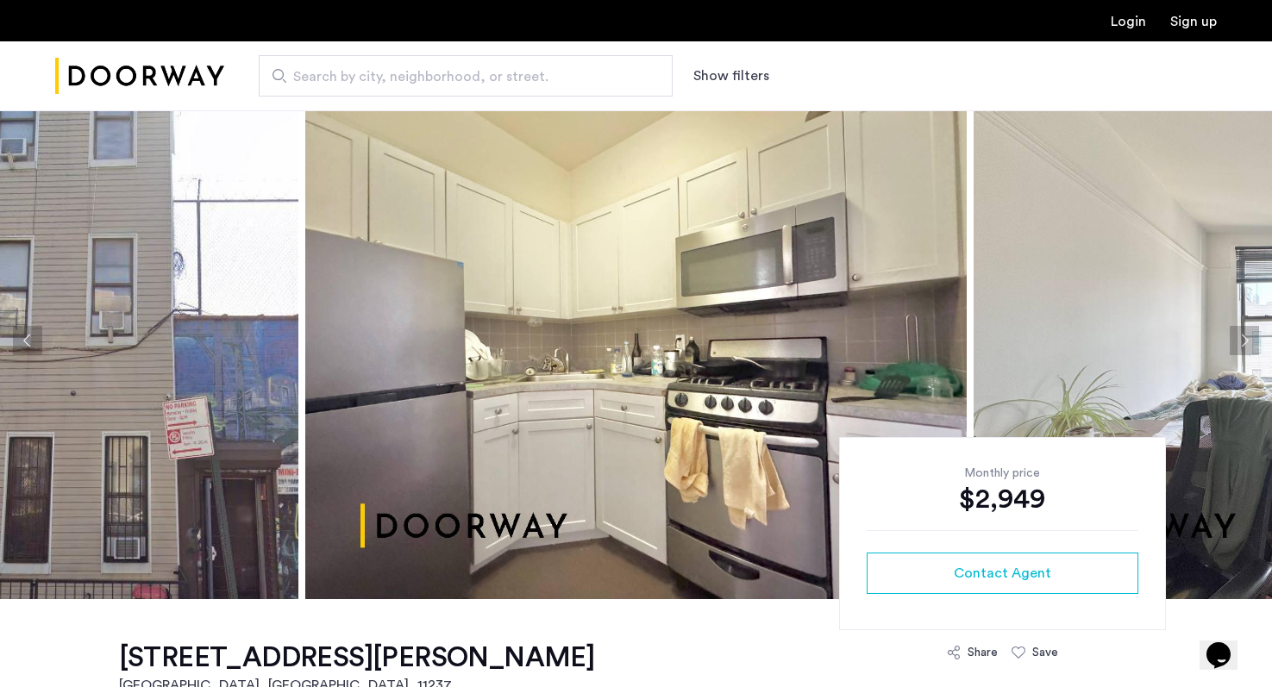
click at [1239, 333] on button "Next apartment" at bounding box center [1244, 340] width 29 height 29
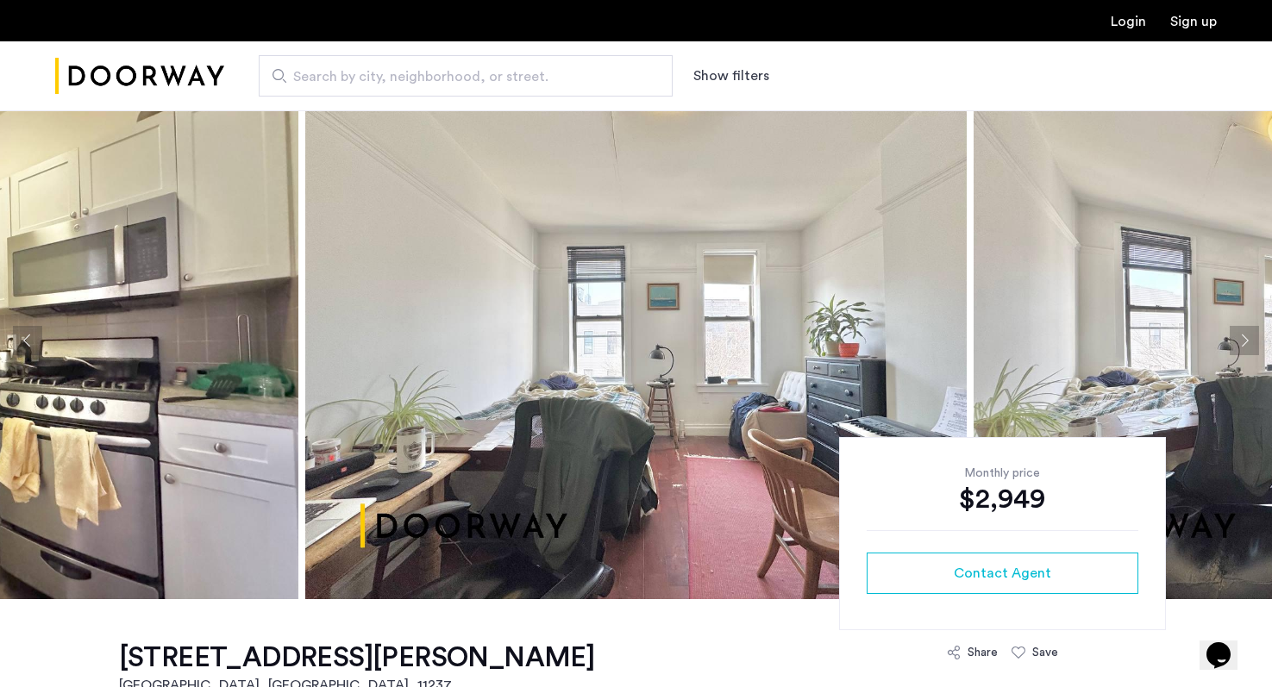
click at [1239, 333] on button "Next apartment" at bounding box center [1244, 340] width 29 height 29
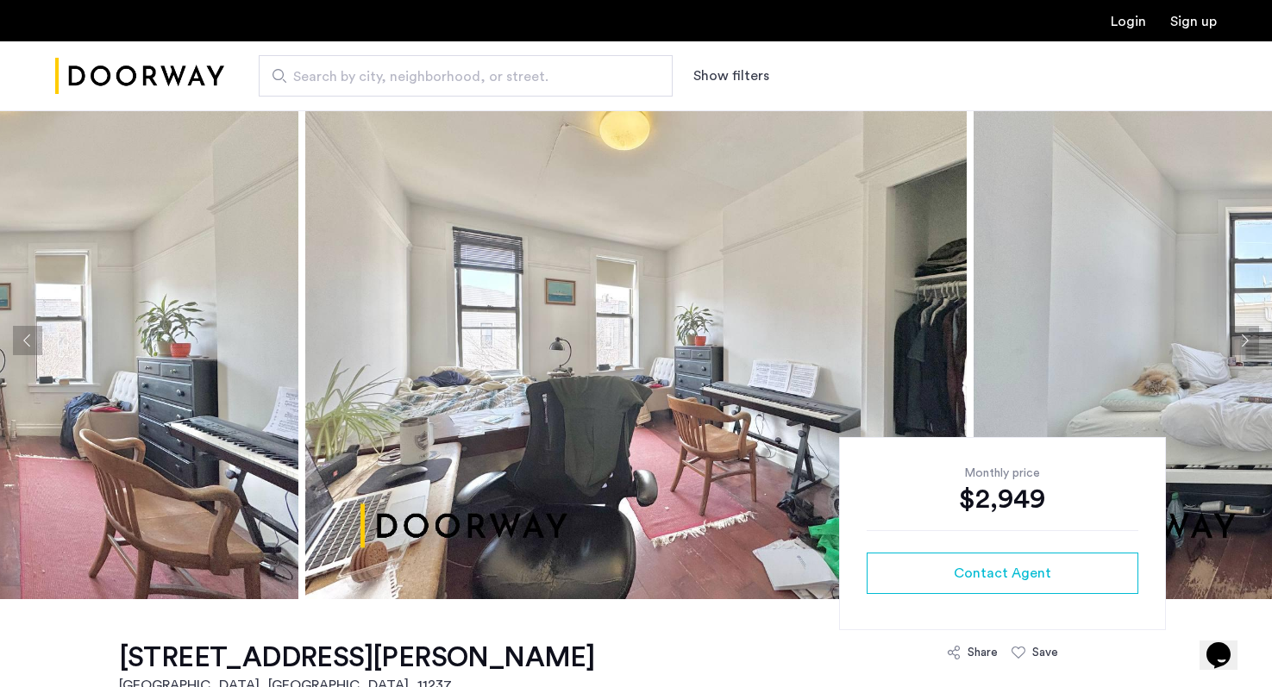
click at [1239, 332] on button "Next apartment" at bounding box center [1244, 340] width 29 height 29
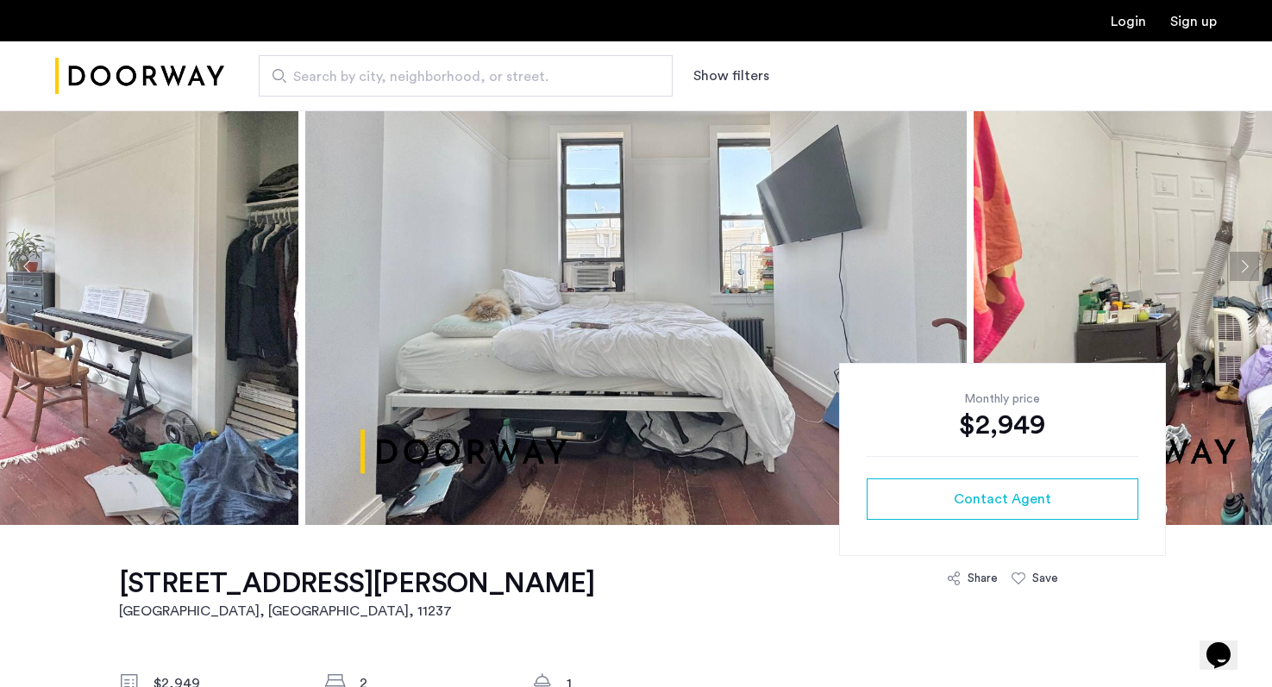
scroll to position [348, 0]
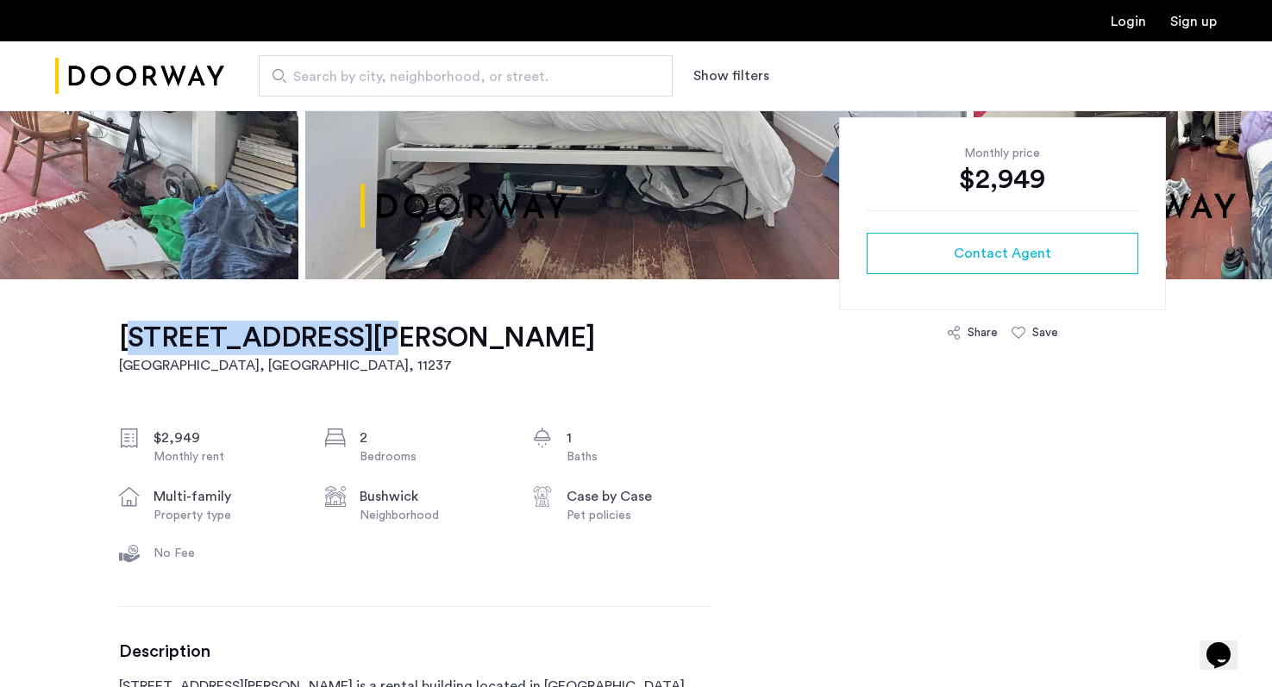
drag, startPoint x: 103, startPoint y: 335, endPoint x: 345, endPoint y: 344, distance: 241.7
copy h1 "290 Harman Street"
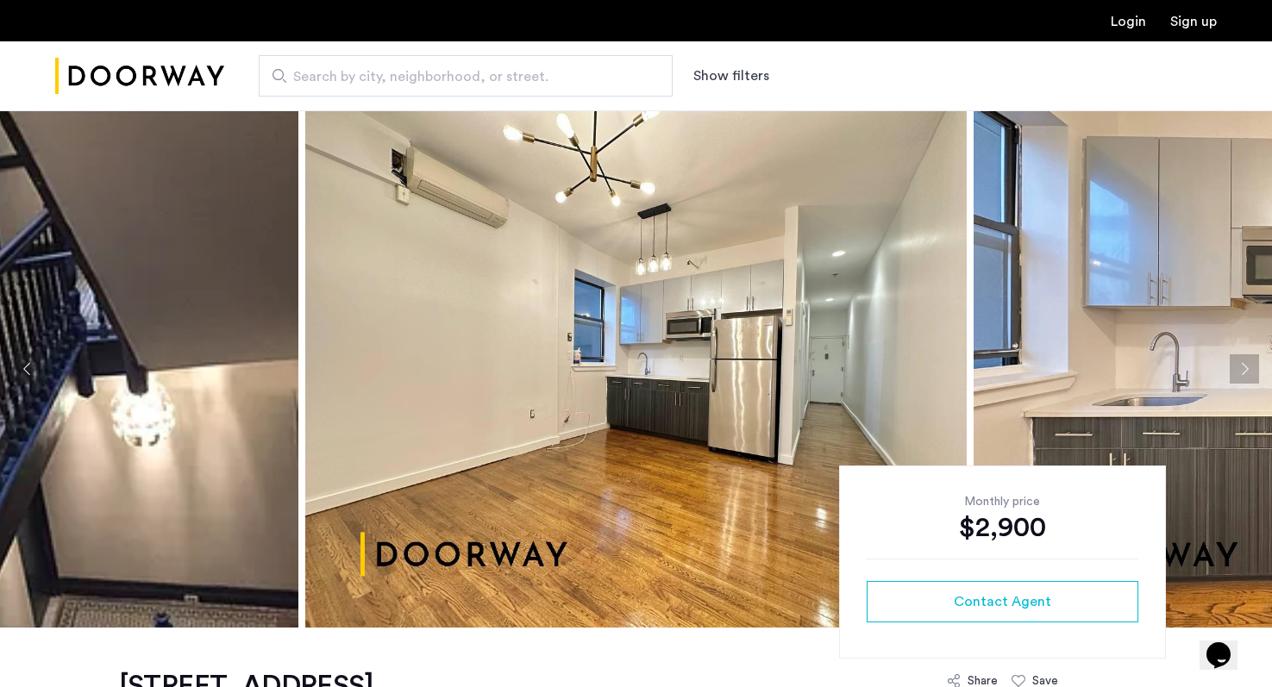
click at [1250, 364] on button "Next apartment" at bounding box center [1244, 368] width 29 height 29
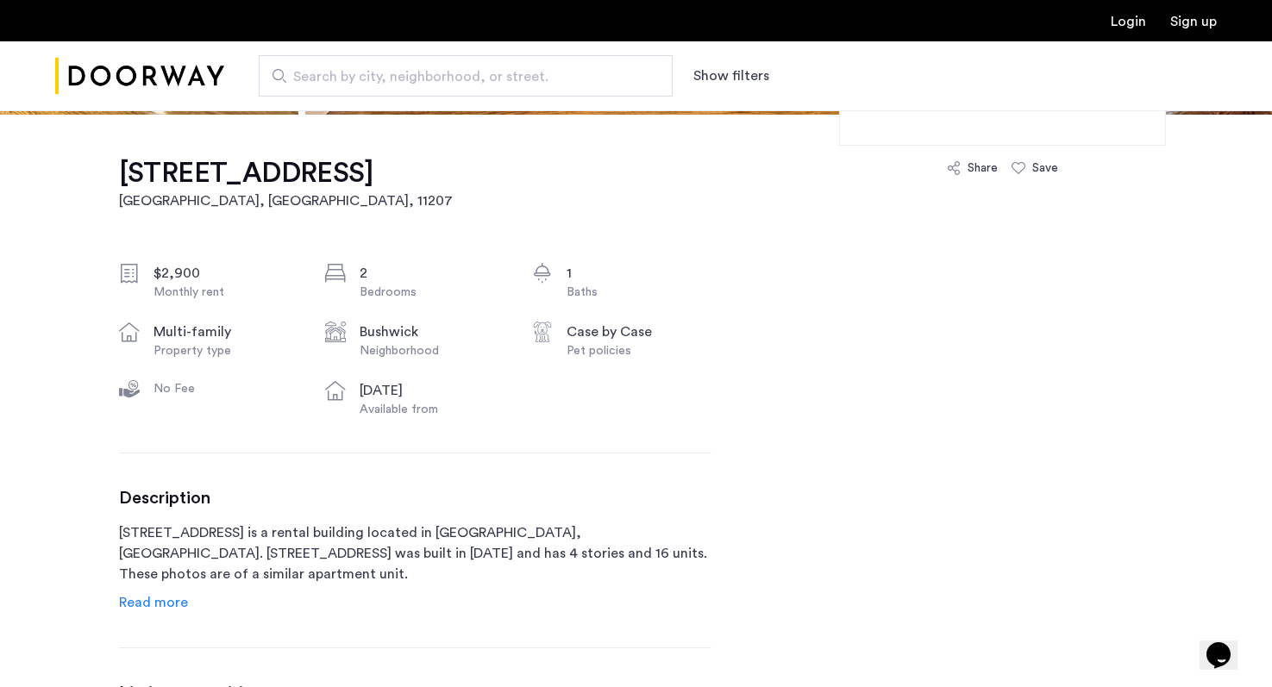
scroll to position [510, 0]
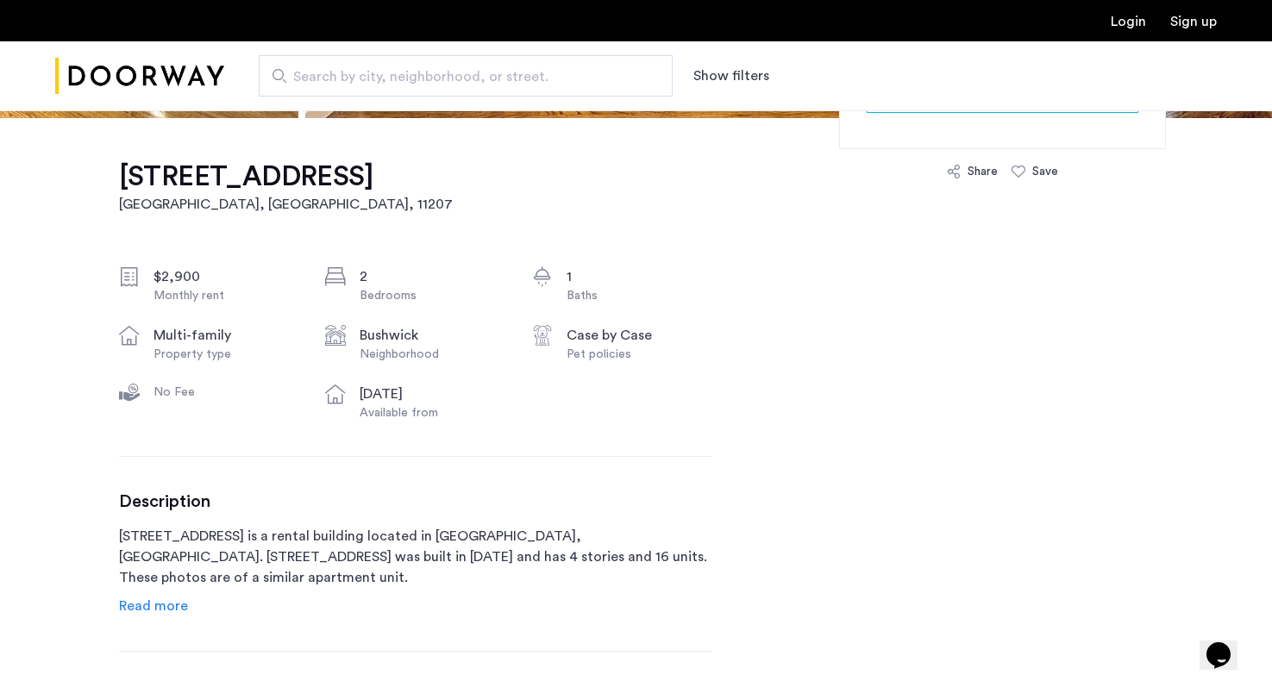
drag, startPoint x: 94, startPoint y: 173, endPoint x: 308, endPoint y: 171, distance: 213.9
copy h1 "[STREET_ADDRESS]"
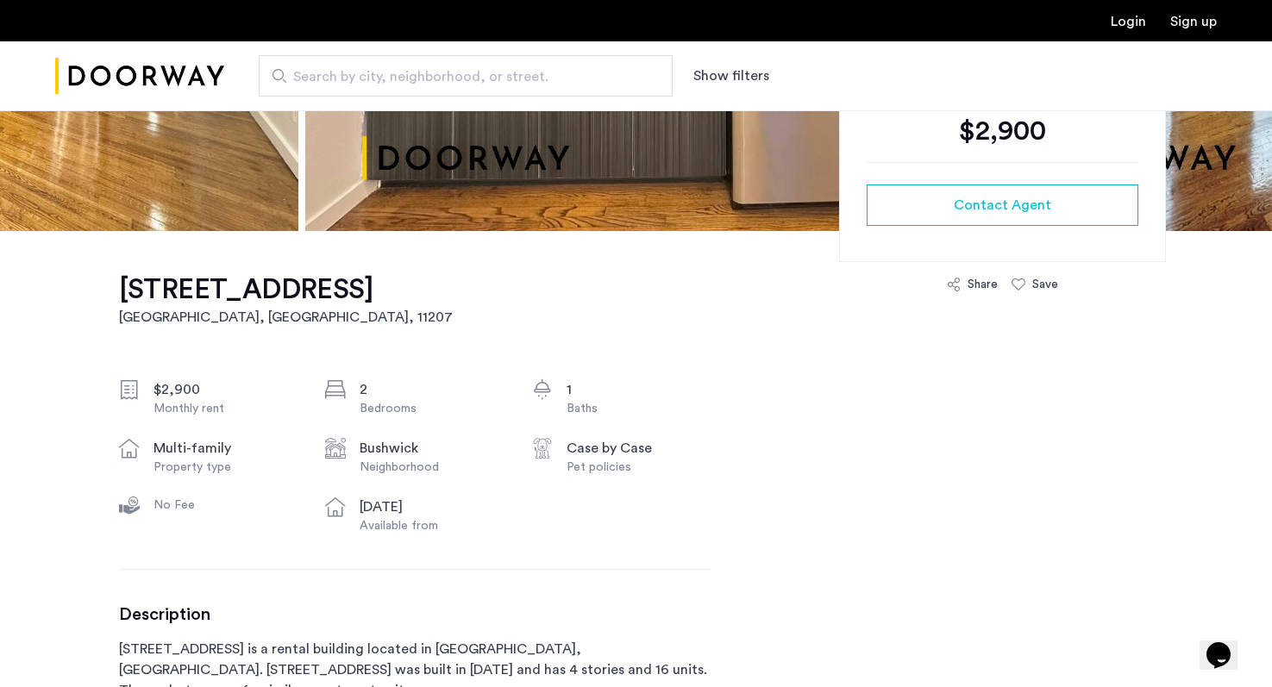
scroll to position [0, 0]
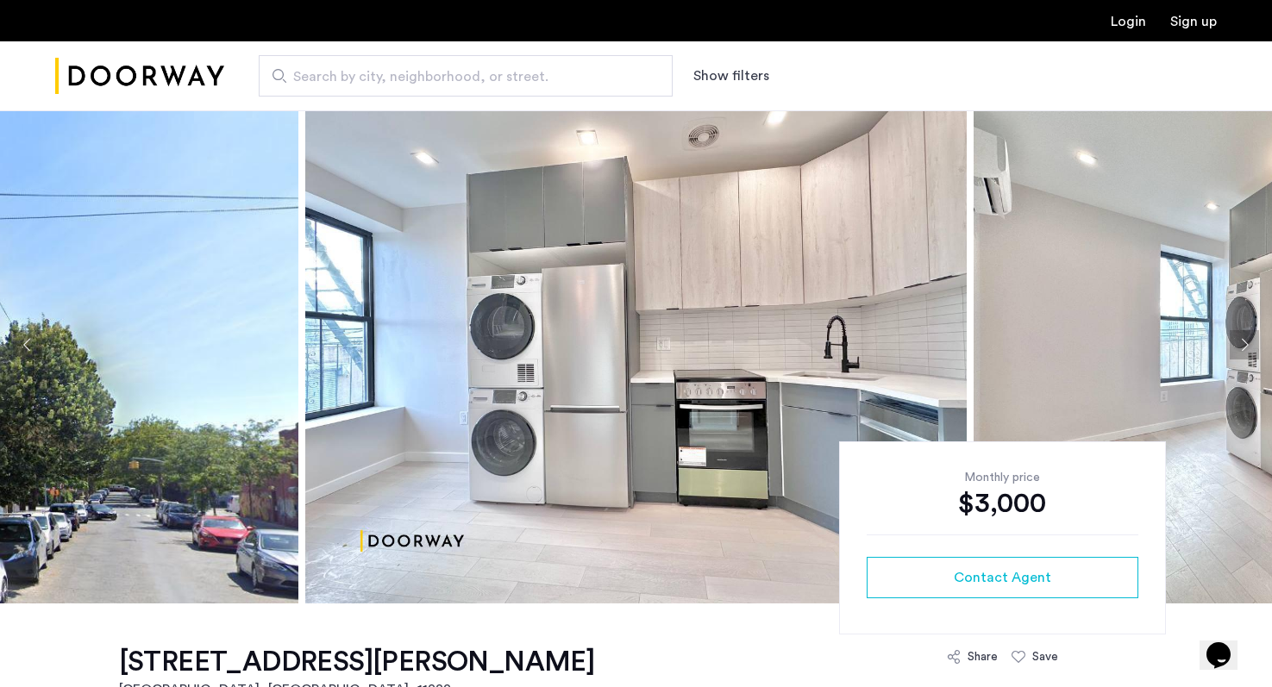
scroll to position [66, 0]
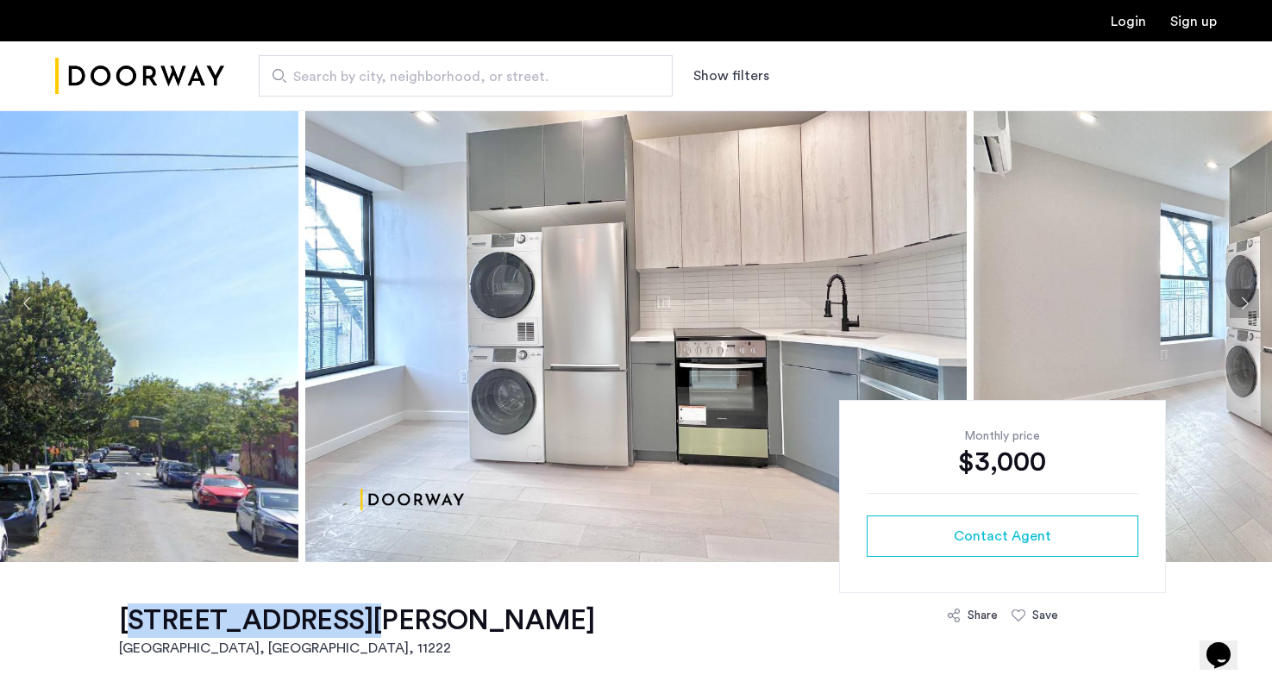
drag, startPoint x: 111, startPoint y: 614, endPoint x: 317, endPoint y: 621, distance: 205.4
copy h1 "83 Beadel Street"
